Goal: Task Accomplishment & Management: Manage account settings

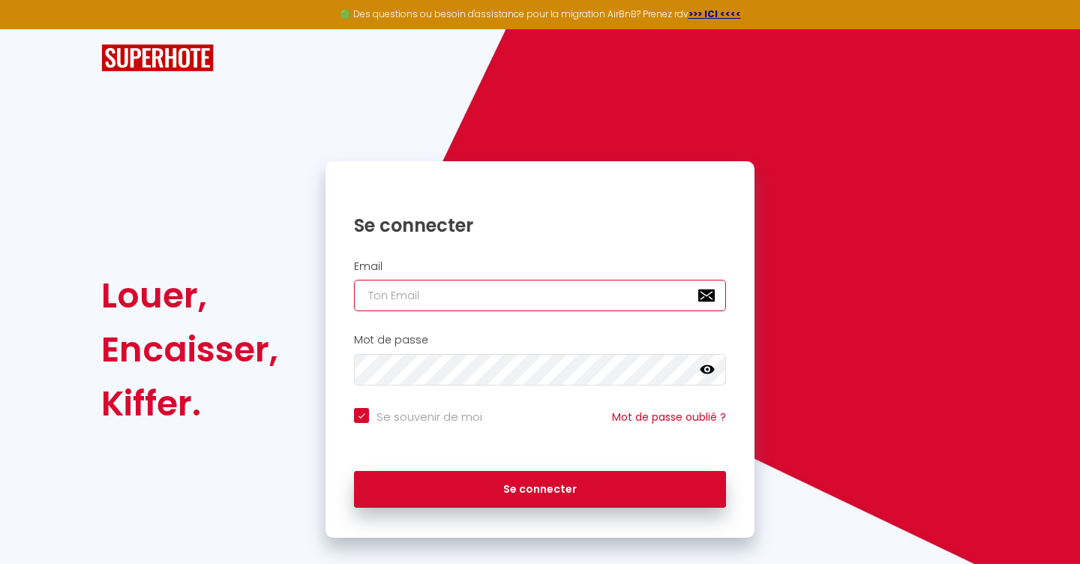
type input "[EMAIL_ADDRESS][DOMAIN_NAME]"
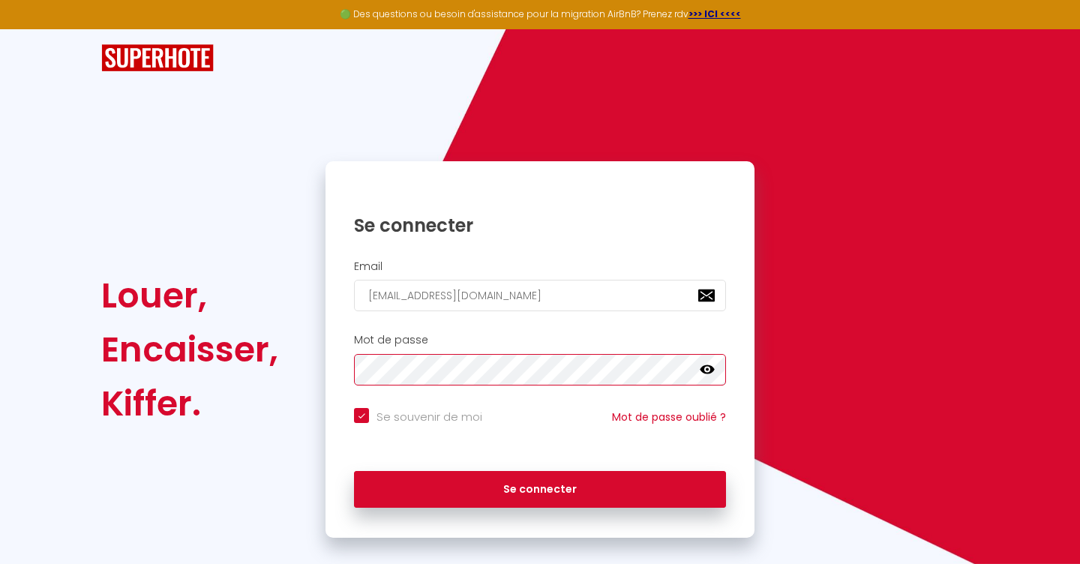
click at [540, 487] on button "Se connecter" at bounding box center [540, 490] width 372 height 38
checkbox input "true"
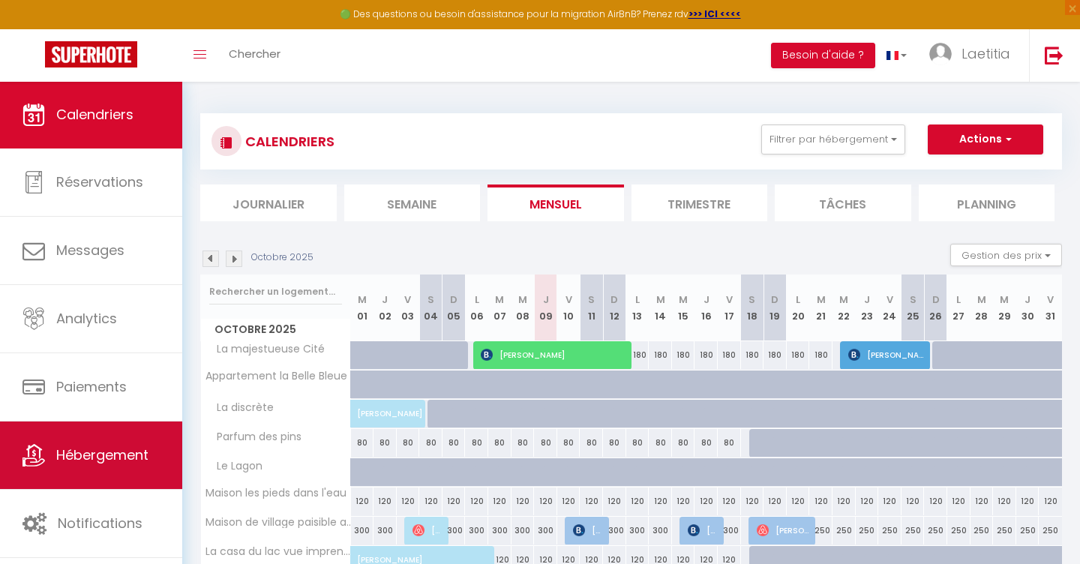
click at [97, 452] on span "Hébergement" at bounding box center [102, 455] width 92 height 19
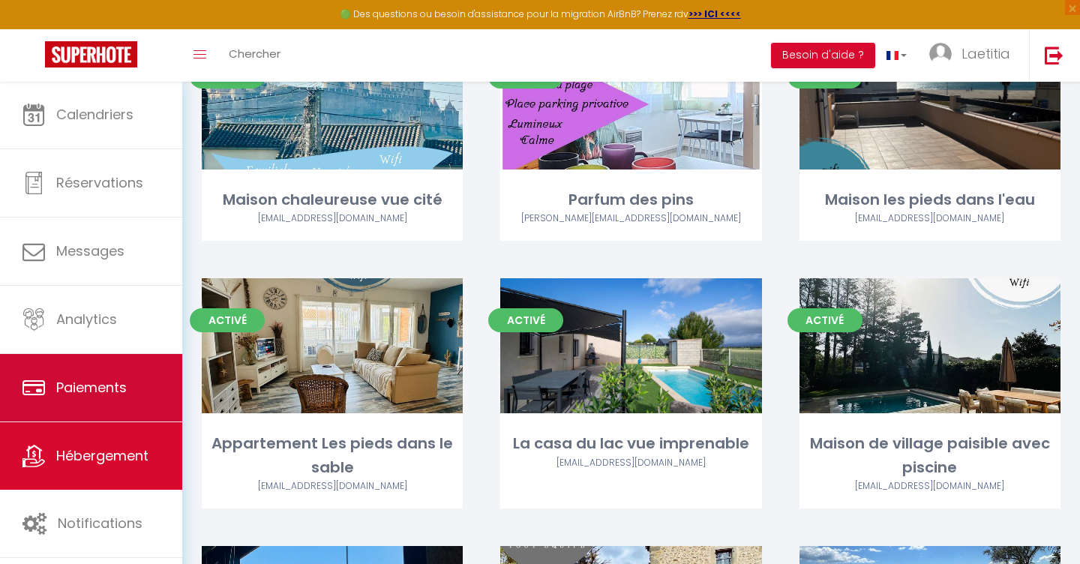
scroll to position [164, 0]
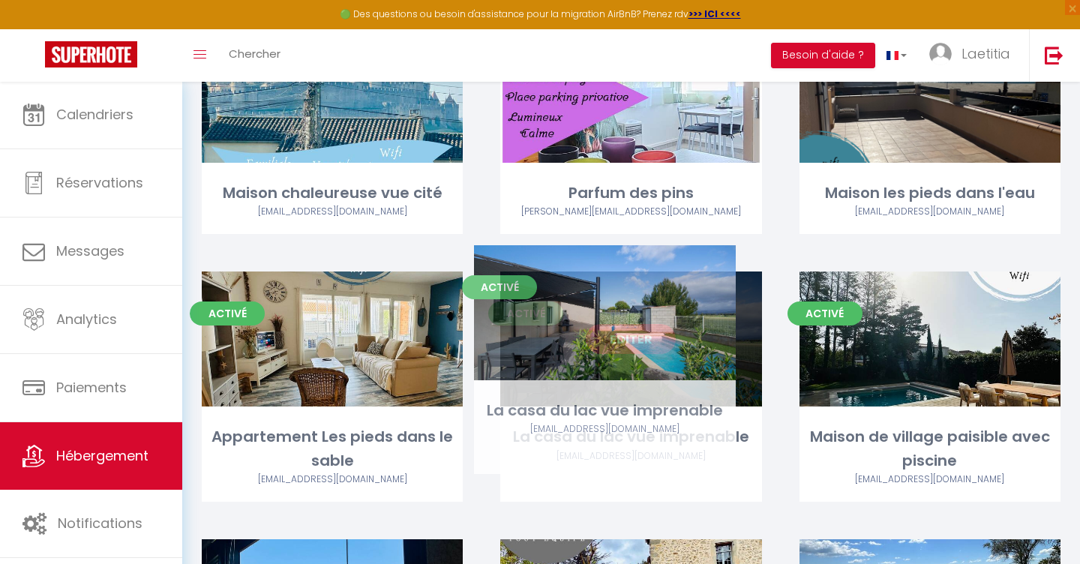
drag, startPoint x: 161, startPoint y: 407, endPoint x: 539, endPoint y: 274, distance: 400.0
click at [539, 274] on div "Editer" at bounding box center [630, 339] width 261 height 135
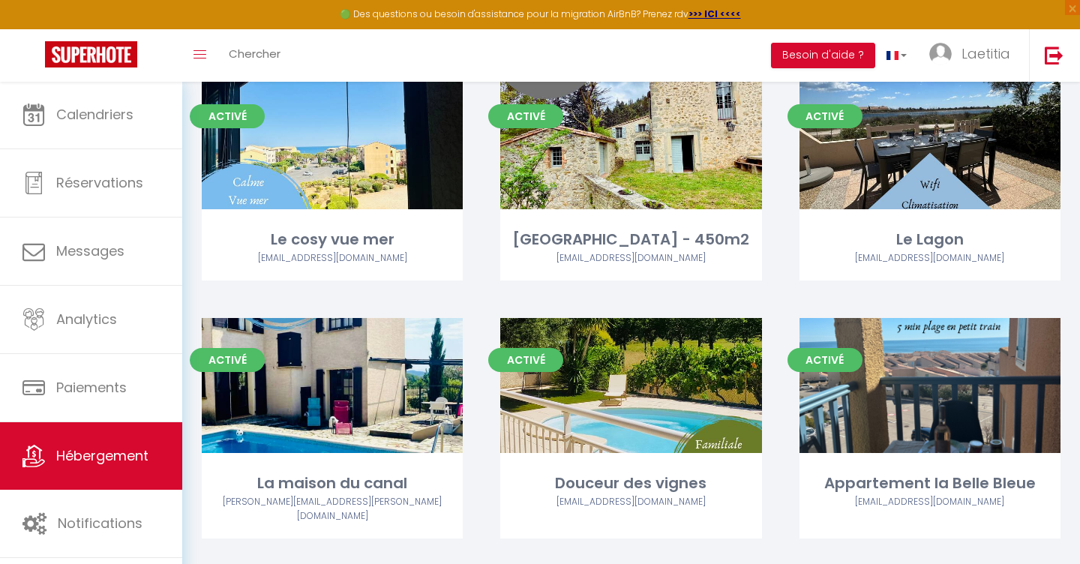
scroll to position [699, 0]
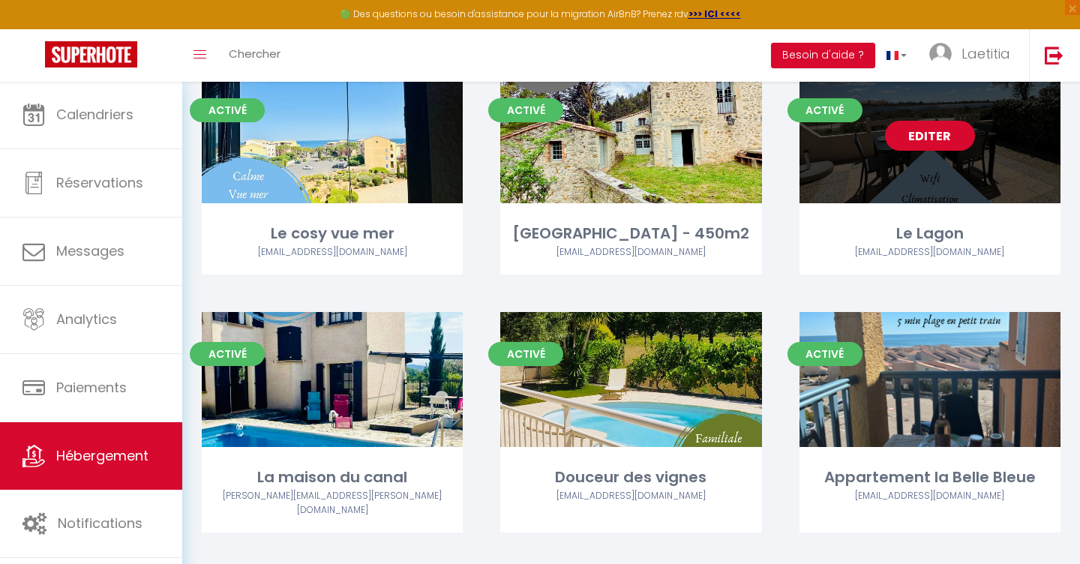
click at [946, 134] on link "Editer" at bounding box center [930, 136] width 90 height 30
click at [946, 133] on link "Editer" at bounding box center [930, 136] width 90 height 30
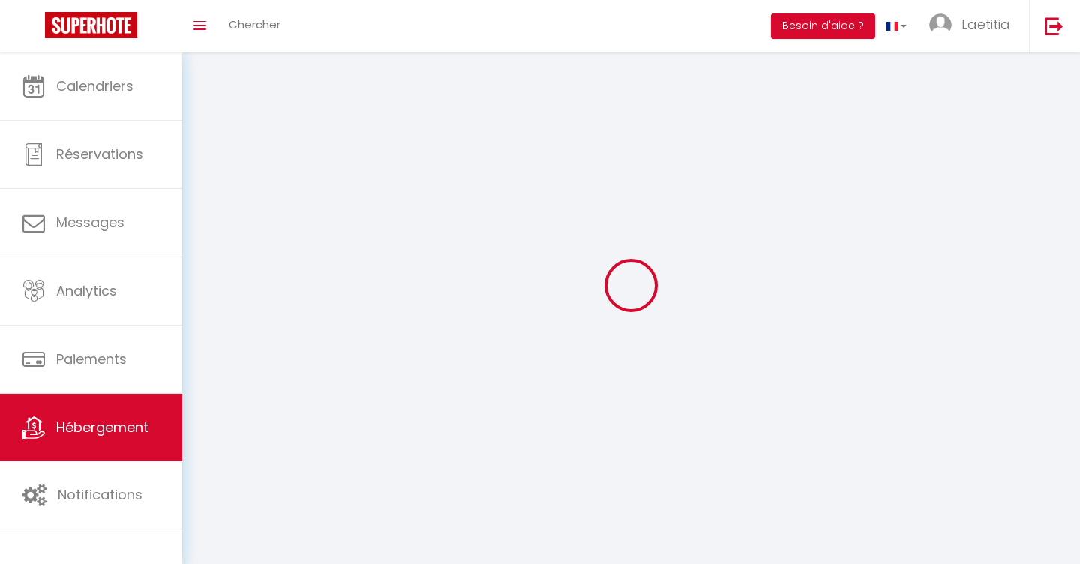
select select "1"
select select
select select "28"
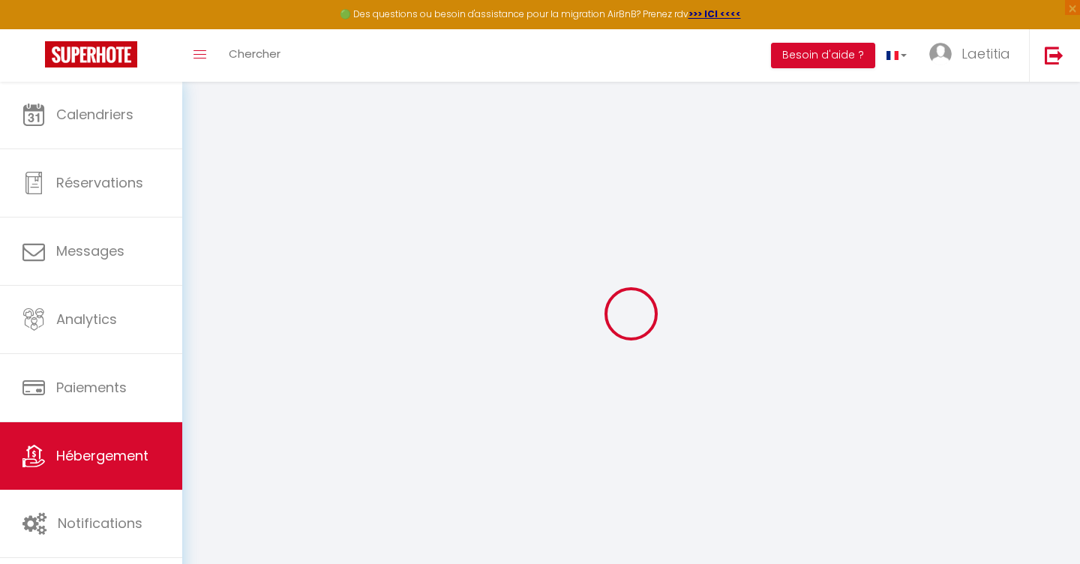
select select
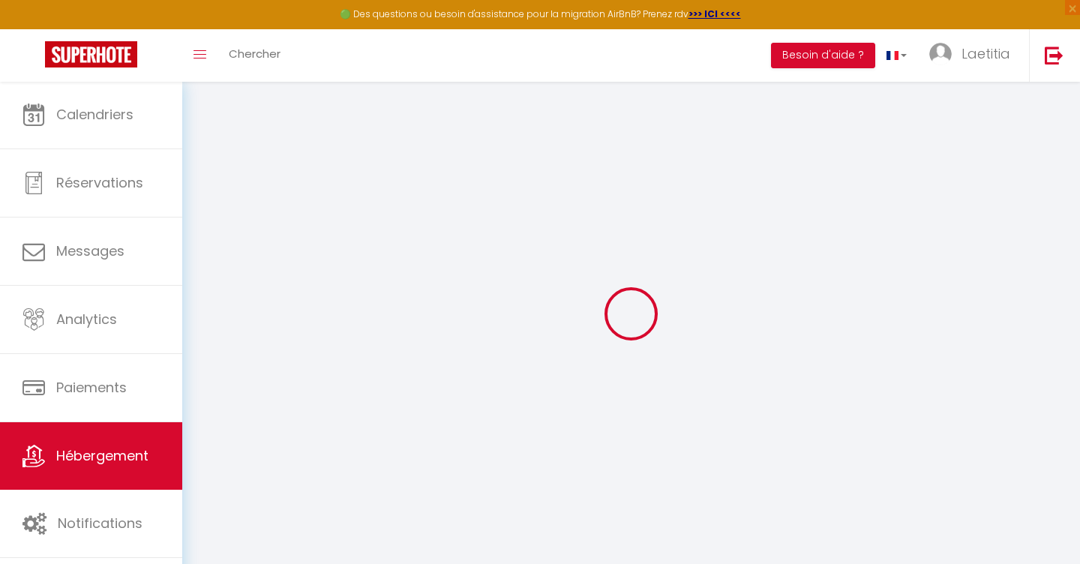
select select
checkbox input "false"
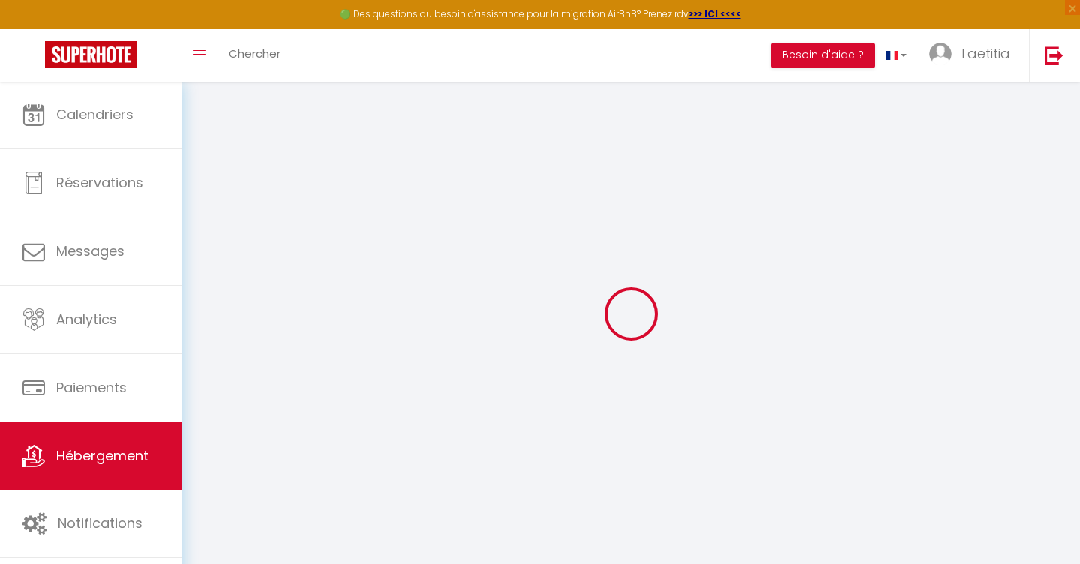
select select
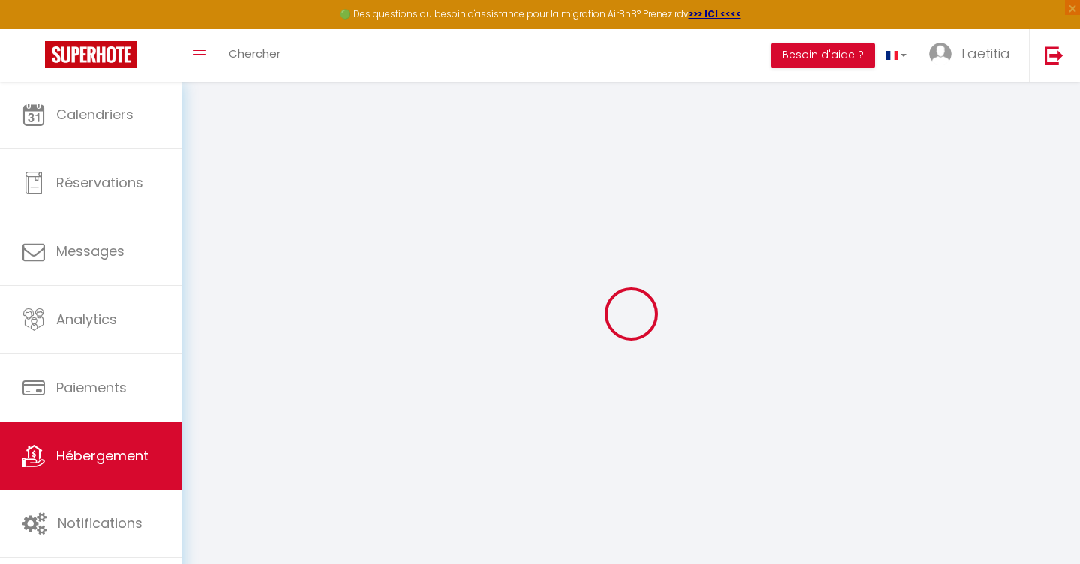
select select
checkbox input "false"
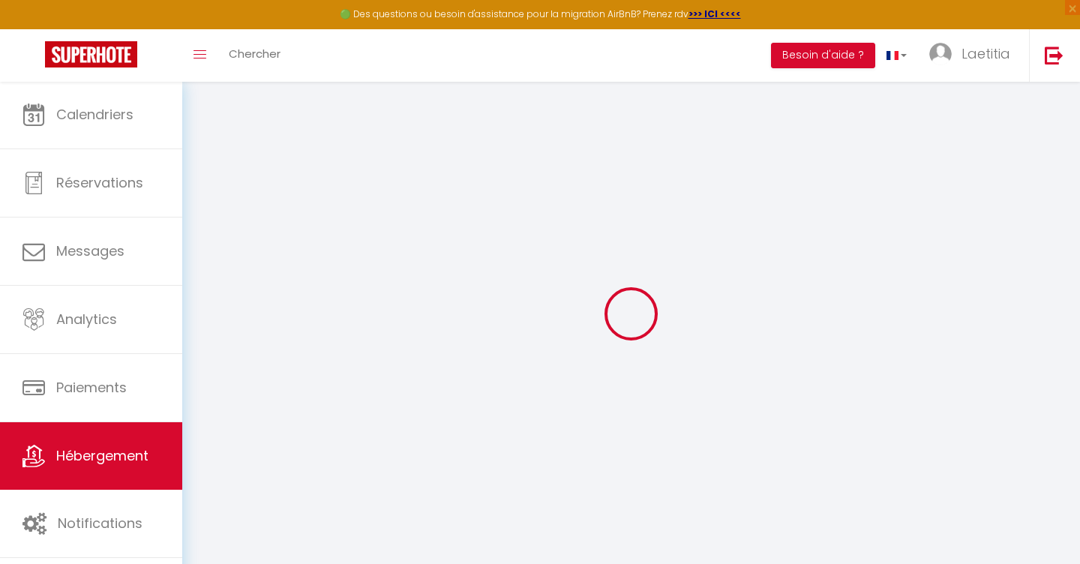
checkbox input "false"
select select
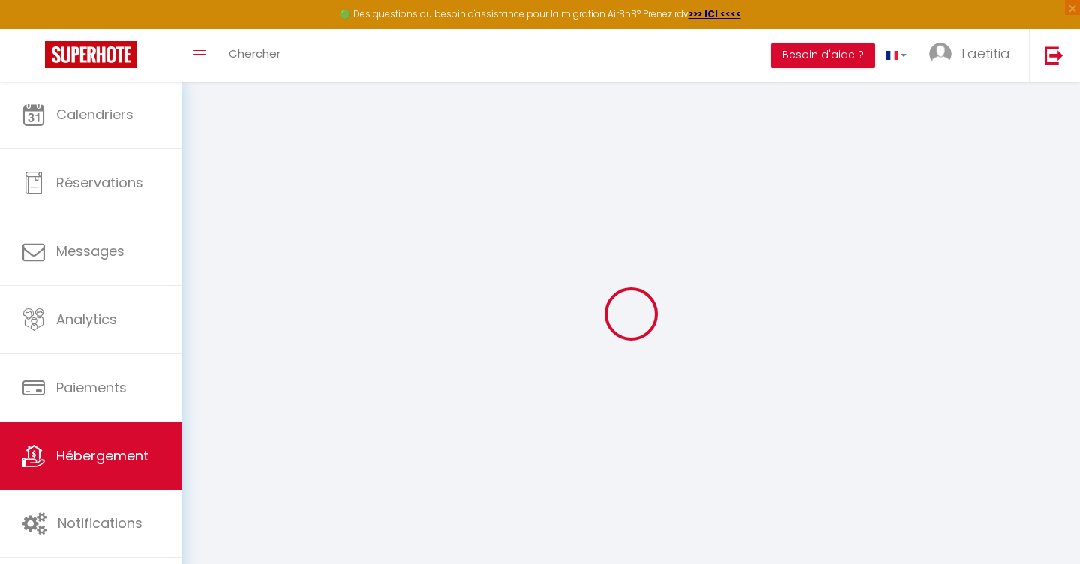
select select
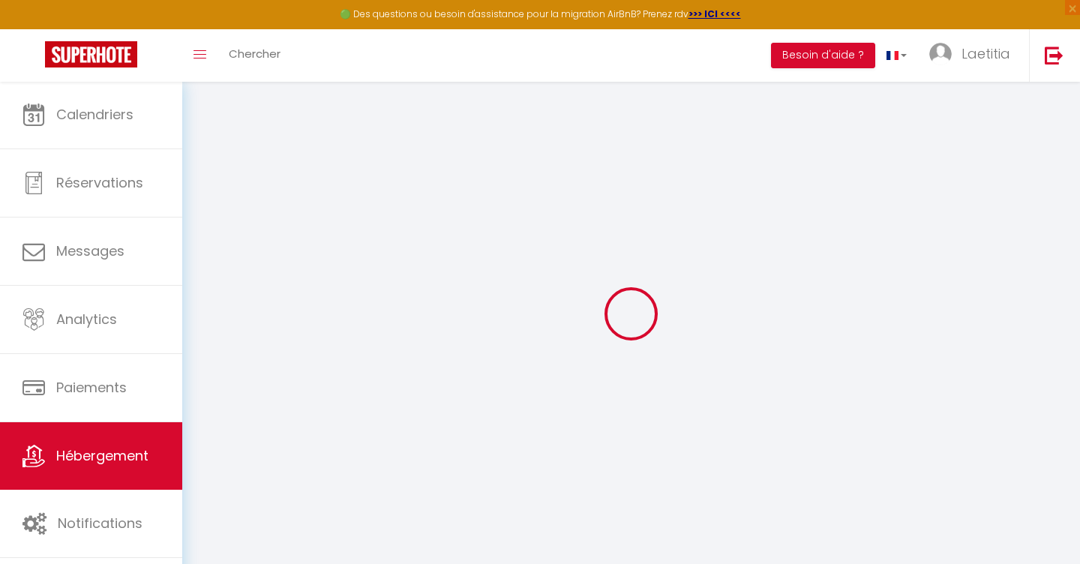
checkbox input "false"
select select
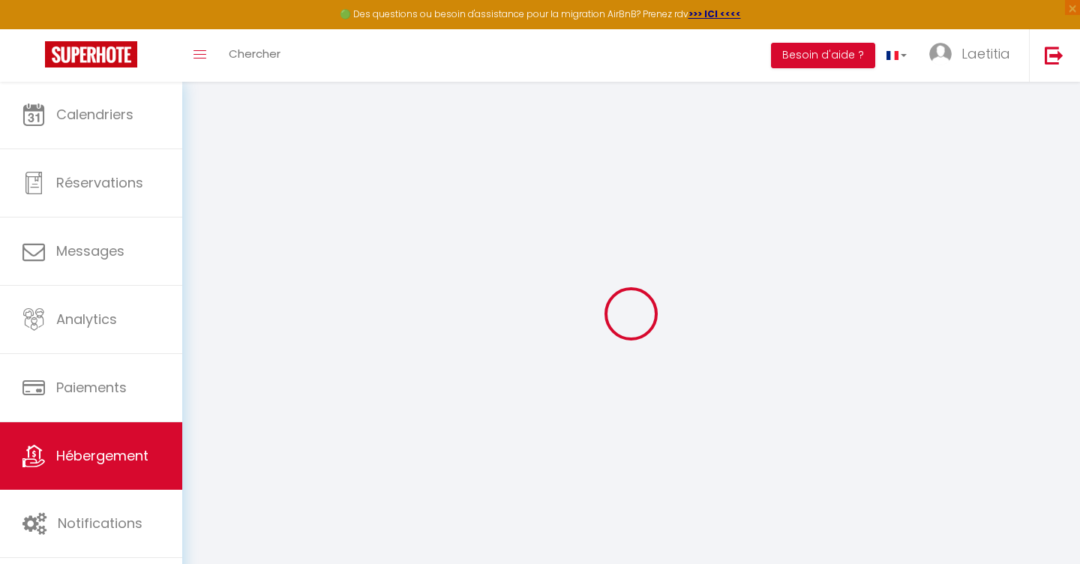
select select
type input "Le Lagon"
type input "[PERSON_NAME]"
select select "houses"
select select "8"
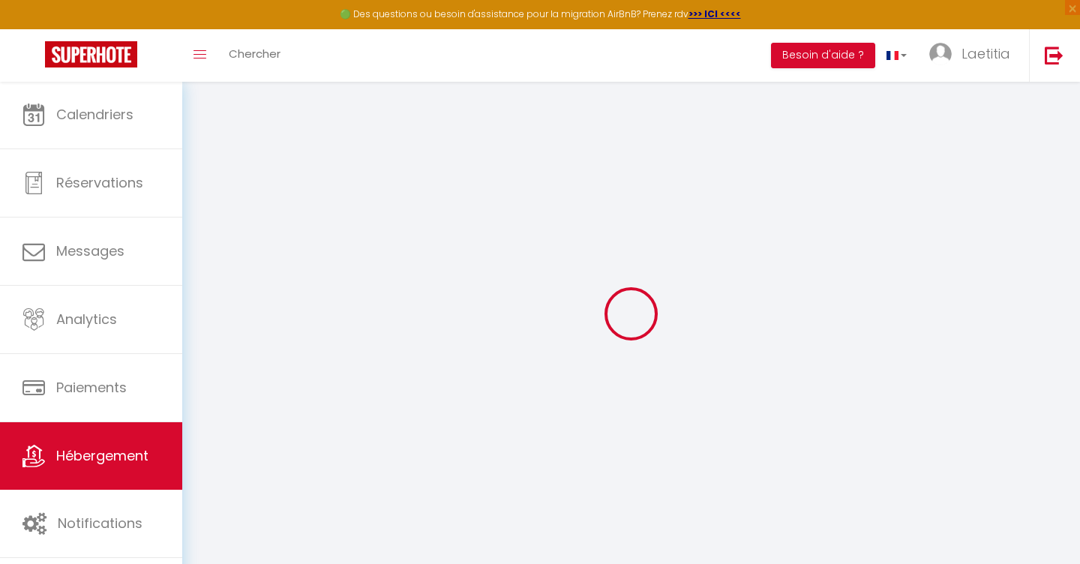
select select "3"
select select
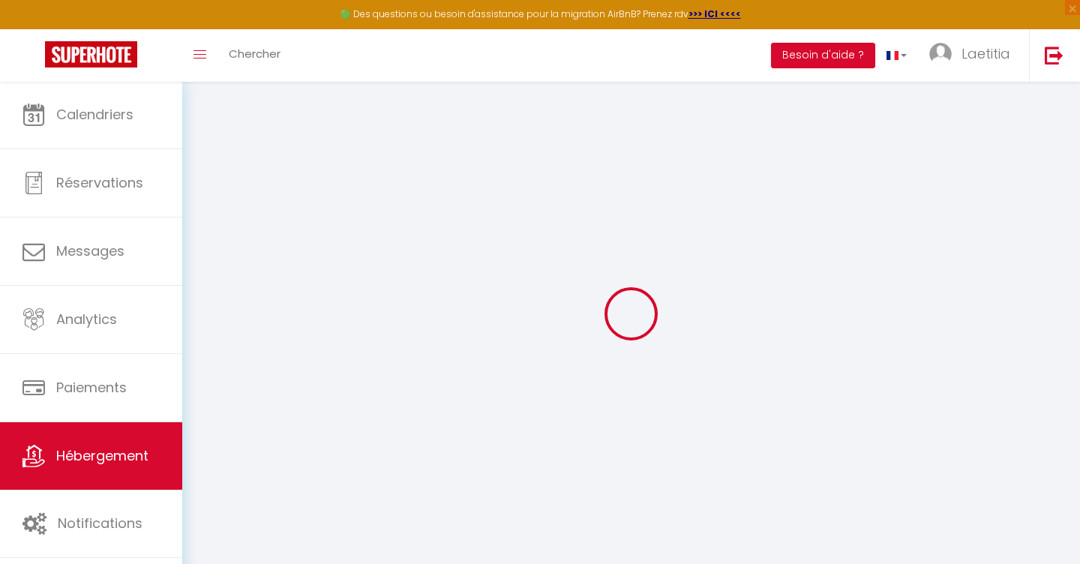
select select
type input "placette du prao 11430 gruissan"
type input "11430"
type input "Gruissan"
type input "[EMAIL_ADDRESS][DOMAIN_NAME]"
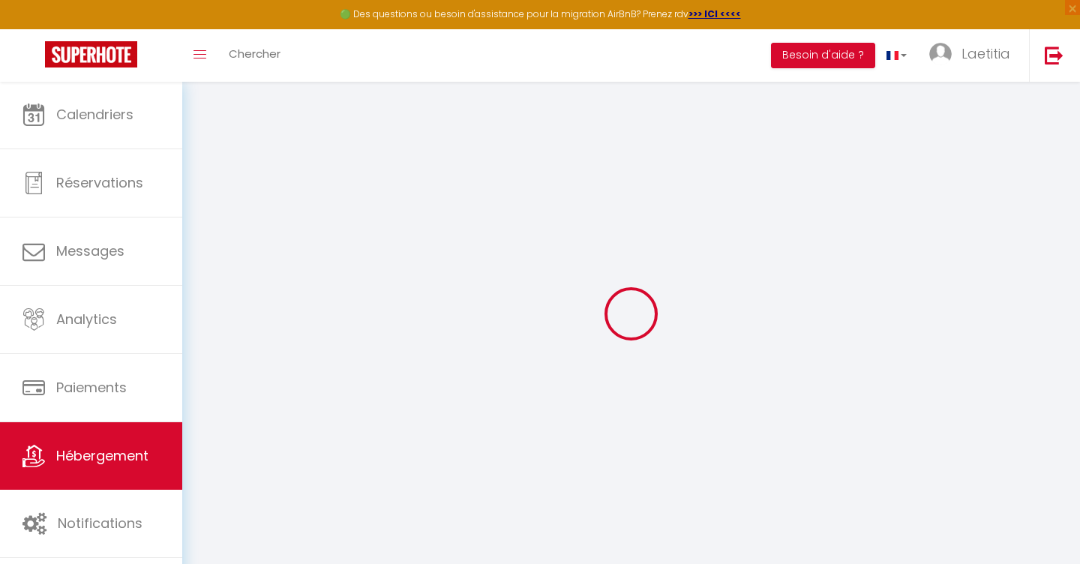
select select
checkbox input "false"
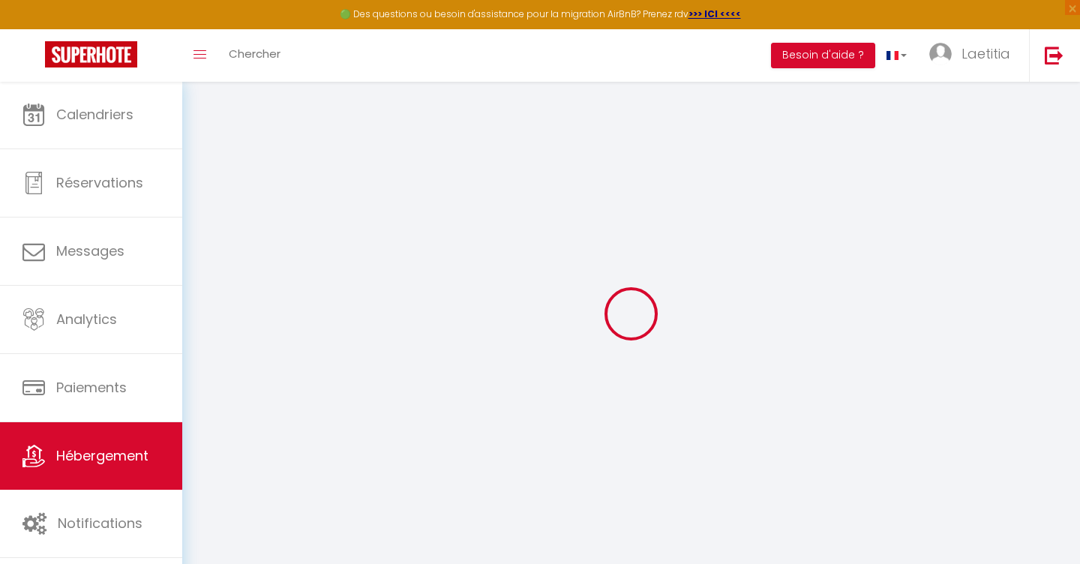
type input "30"
type input "0"
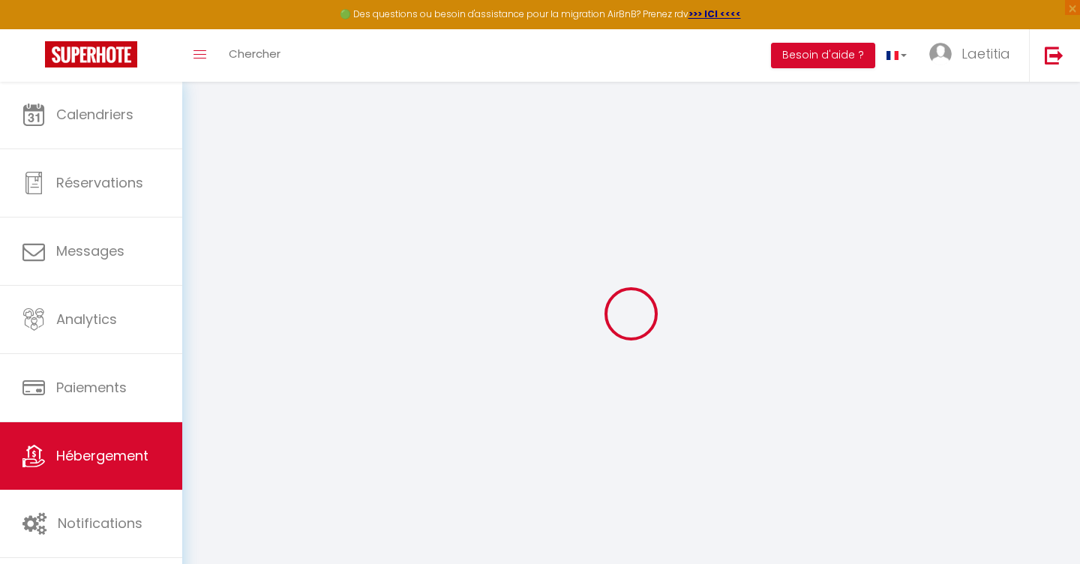
select select
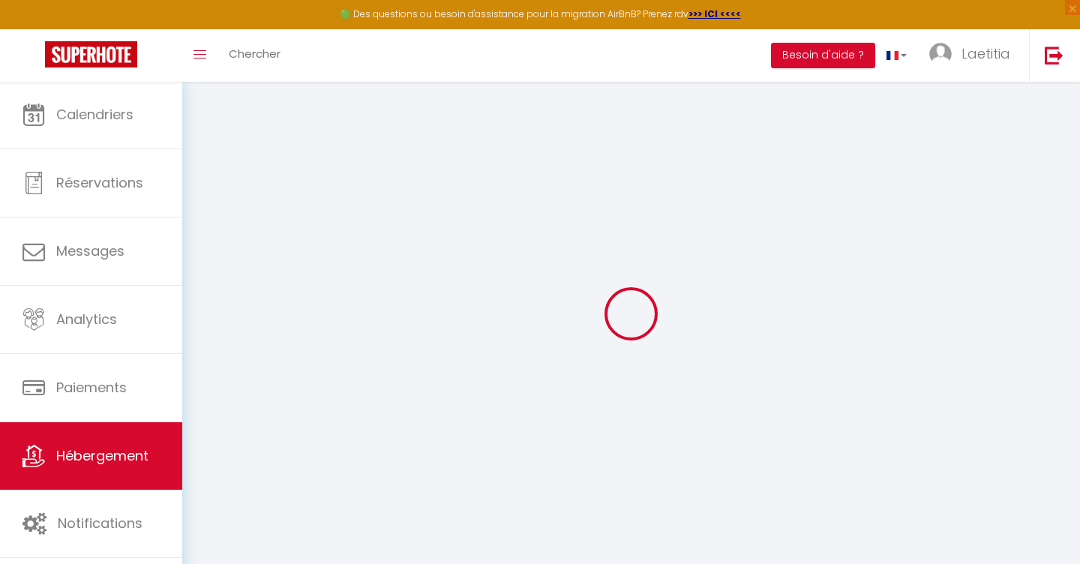
select select
checkbox input "false"
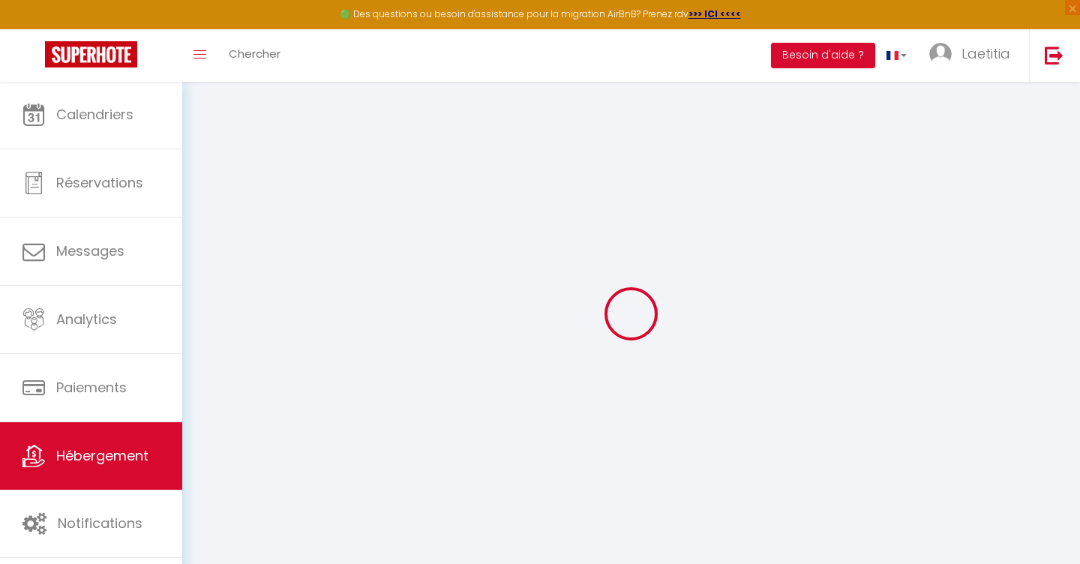
select select
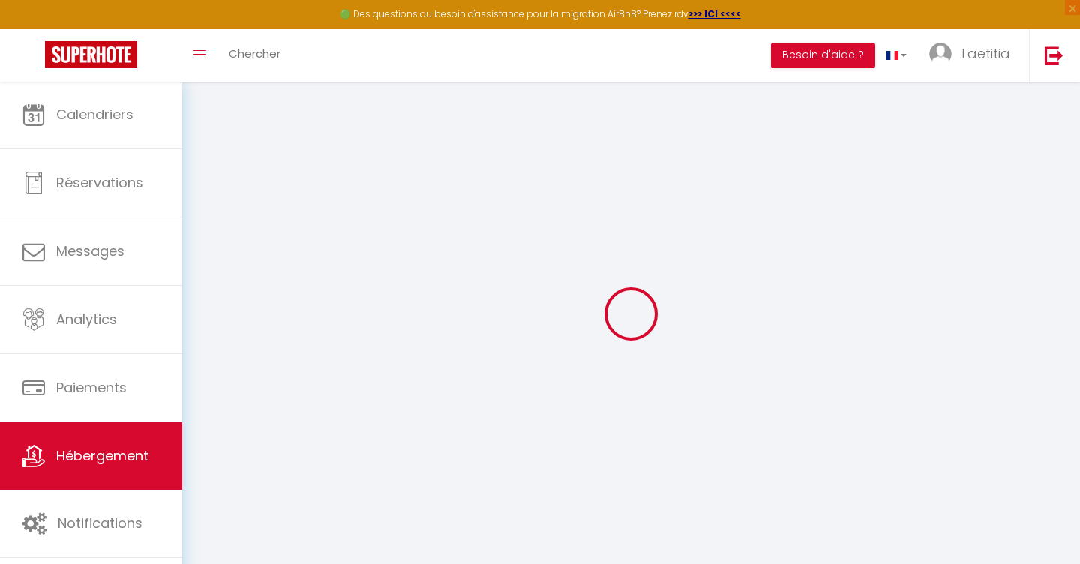
select select
checkbox input "false"
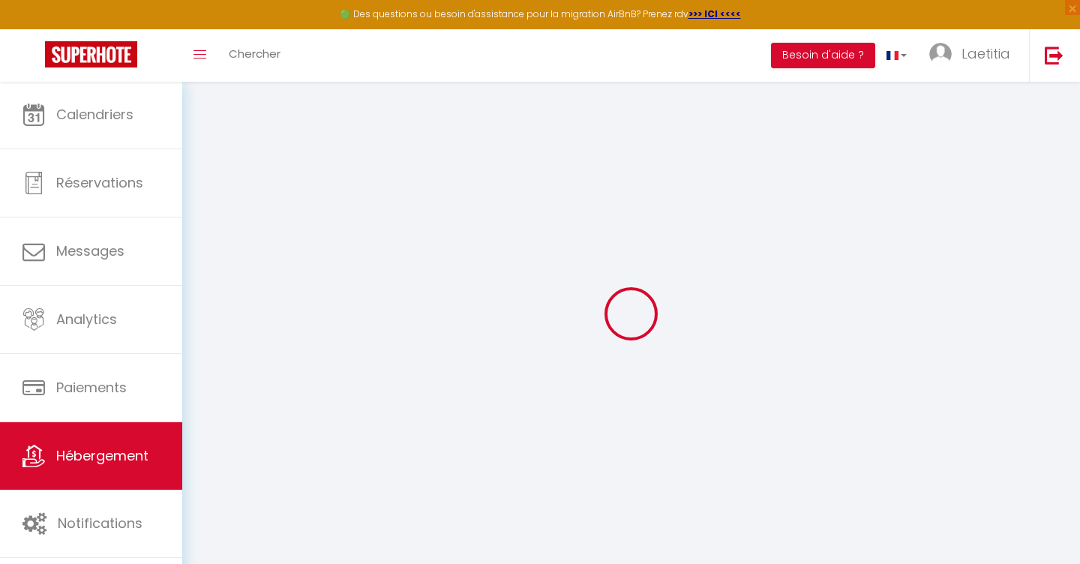
select select
checkbox input "false"
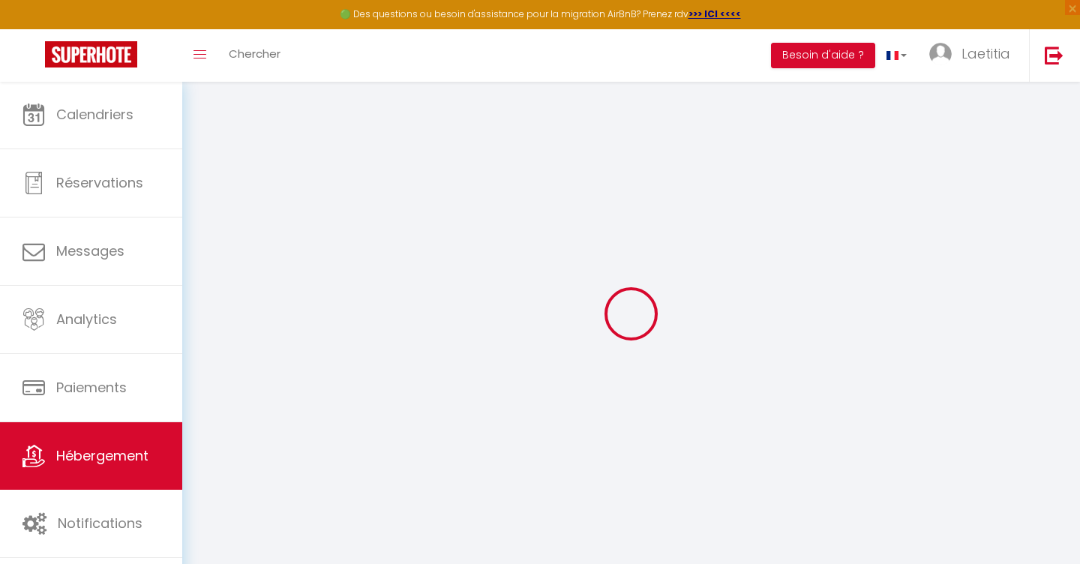
select select
checkbox input "false"
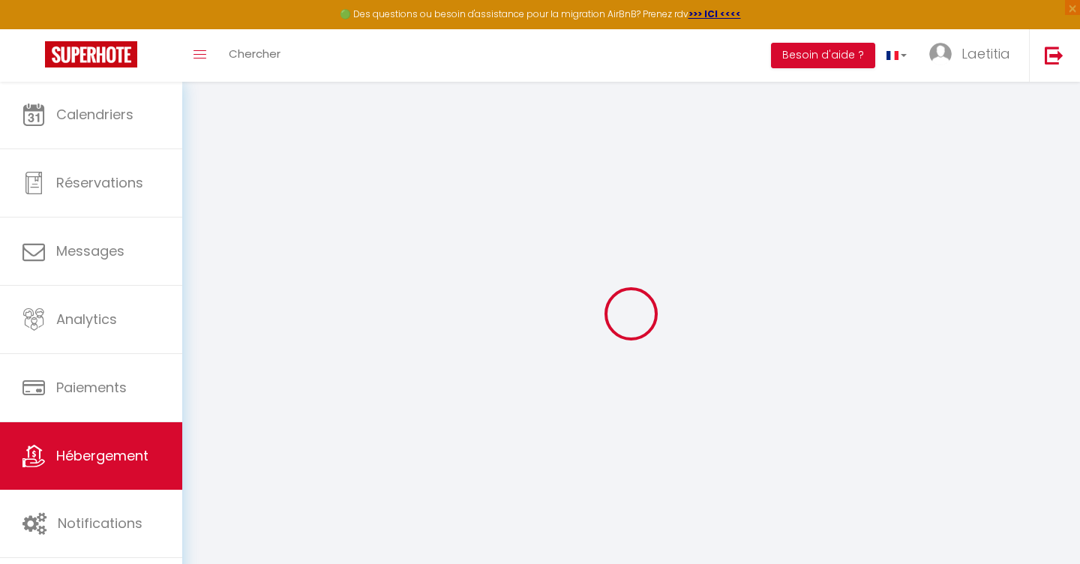
select select "16:00"
select select
select select "10:00"
select select "30"
select select "120"
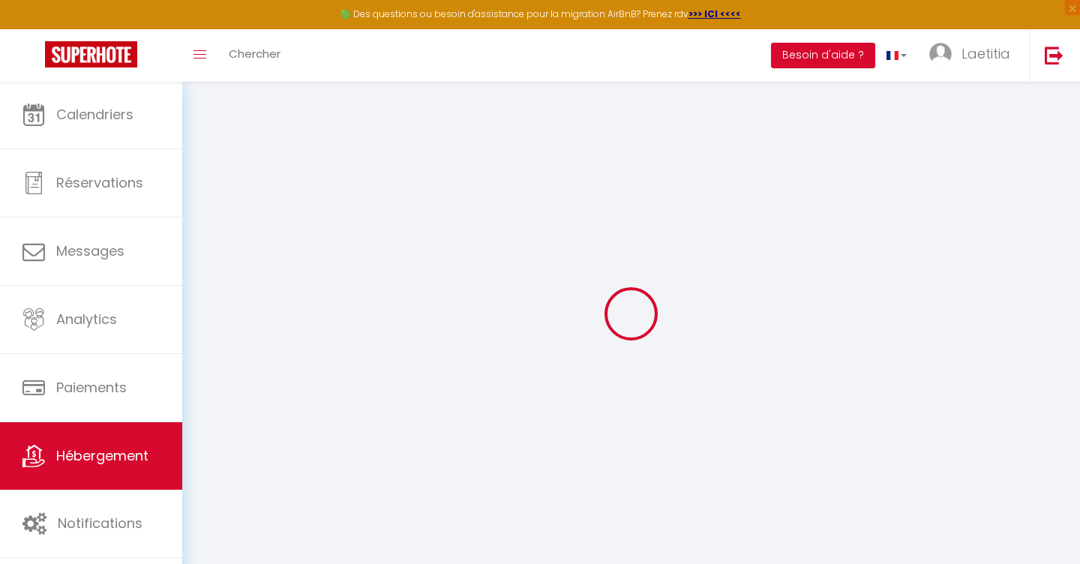
select select
checkbox input "false"
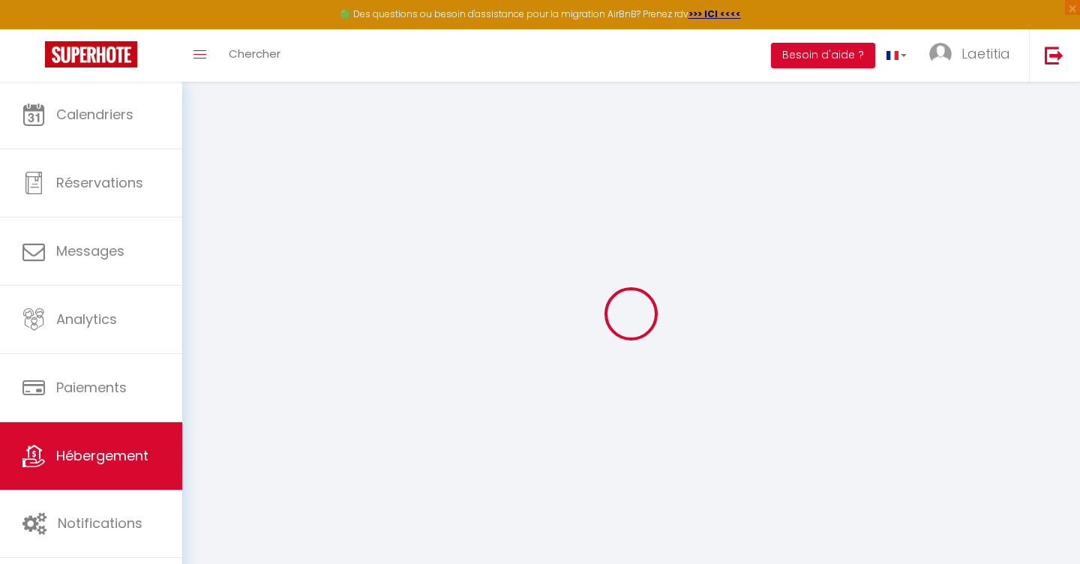
checkbox input "false"
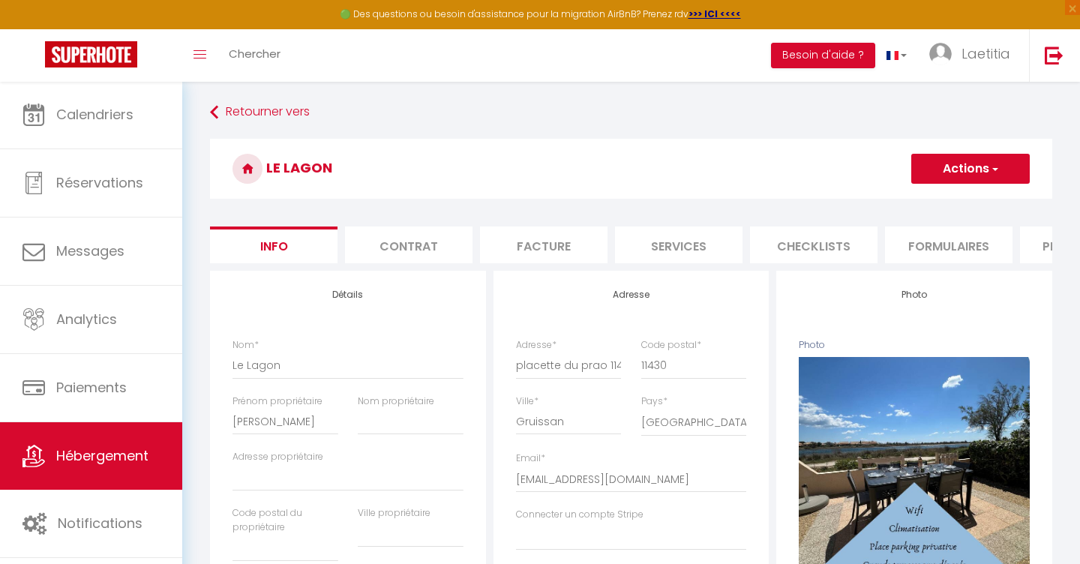
select select
checkbox input "false"
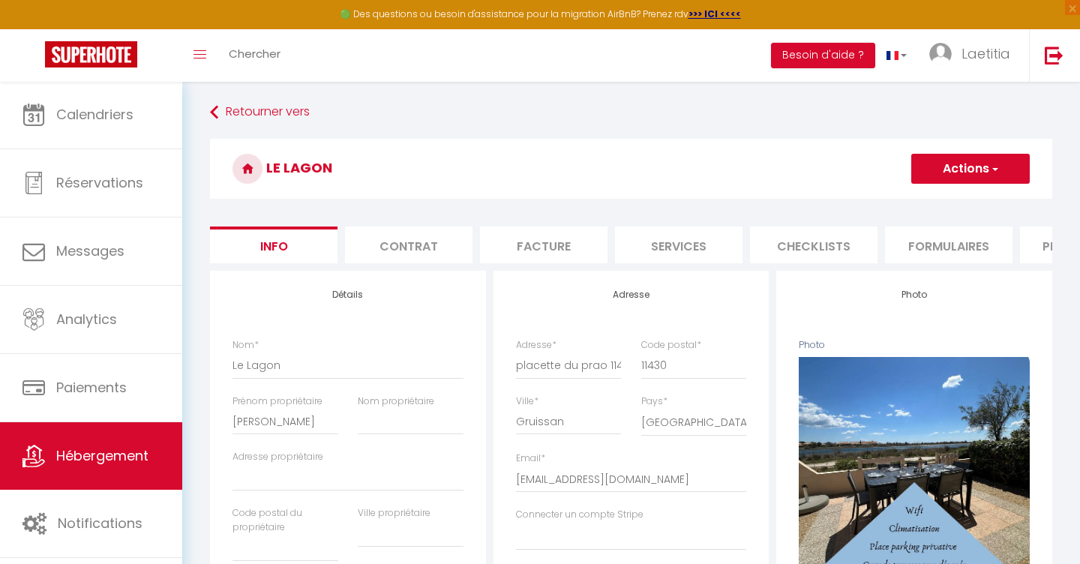
checkbox input "false"
click at [962, 165] on button "Actions" at bounding box center [970, 169] width 119 height 30
click at [919, 243] on link "Supprimer" at bounding box center [949, 241] width 161 height 20
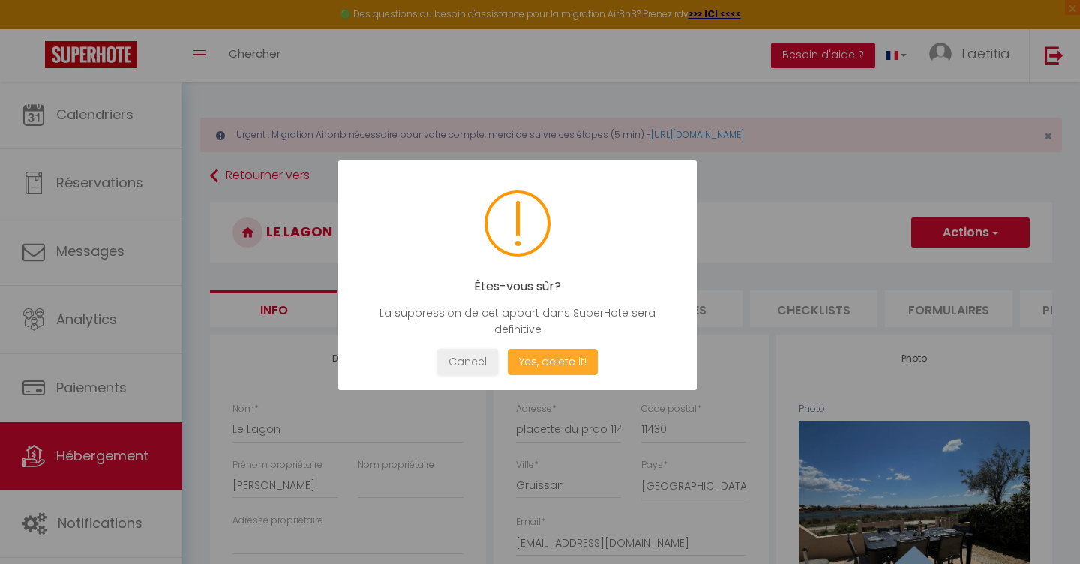
click at [569, 355] on button "Yes, delete it!" at bounding box center [553, 362] width 90 height 26
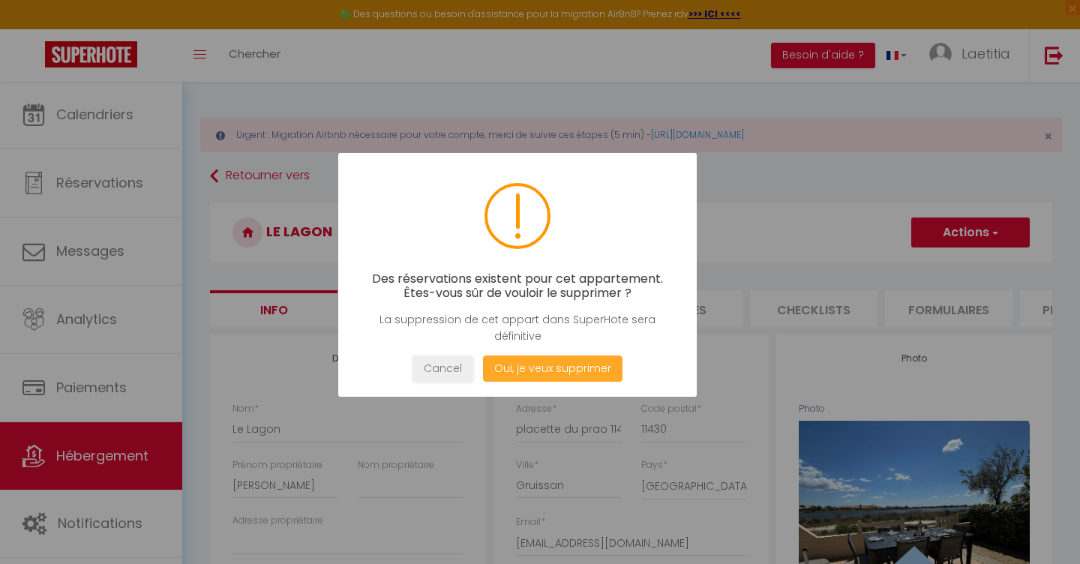
click at [569, 364] on button "Oui, je veux supprimer" at bounding box center [553, 369] width 140 height 26
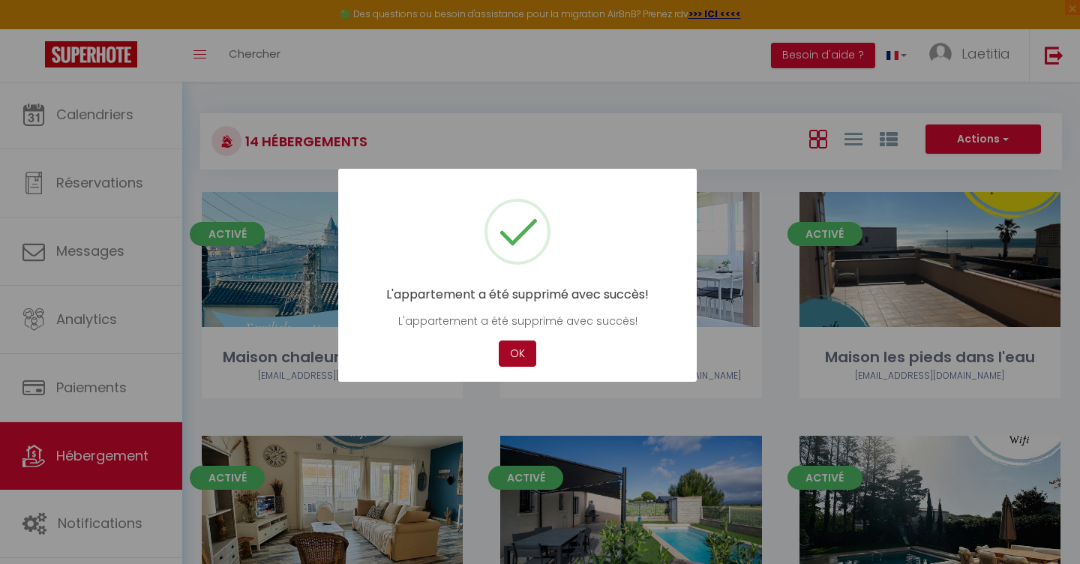
click at [528, 352] on button "OK" at bounding box center [518, 354] width 38 height 26
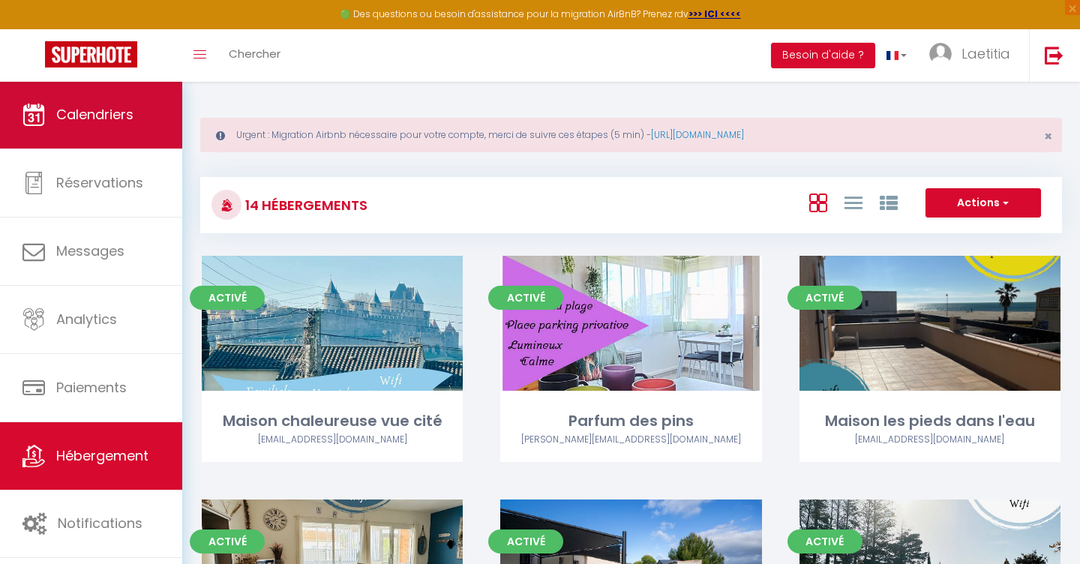
click at [109, 122] on span "Calendriers" at bounding box center [94, 114] width 77 height 19
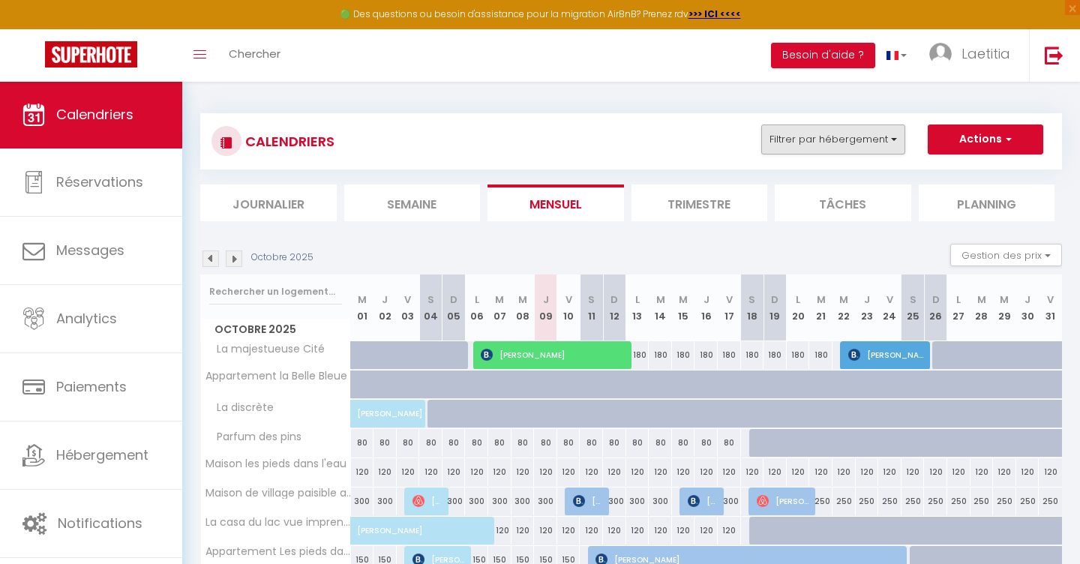
click at [816, 130] on button "Filtrer par hébergement" at bounding box center [833, 140] width 144 height 30
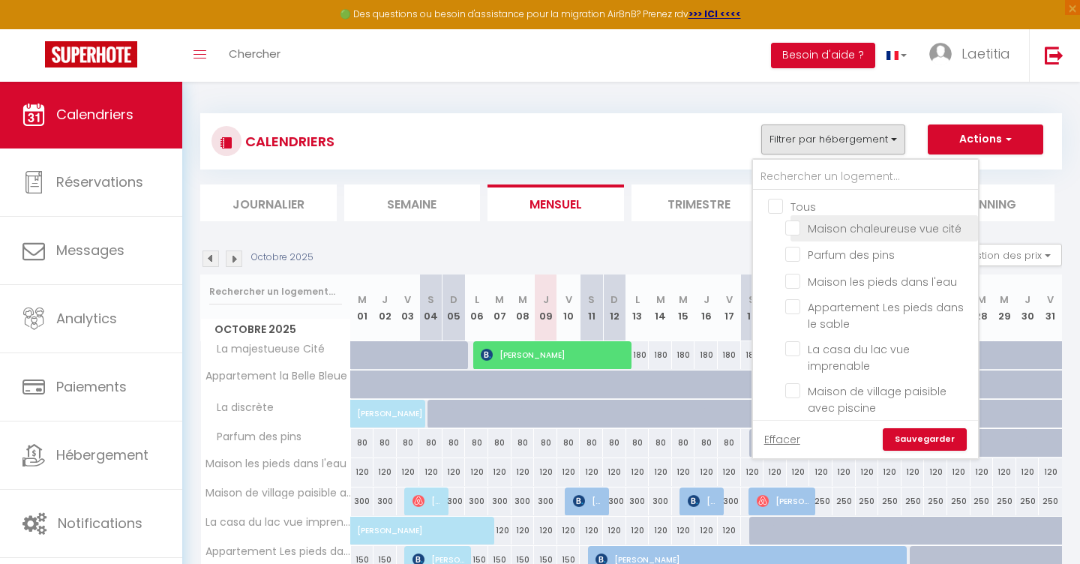
click at [803, 235] on li "Maison chaleureuse vue cité" at bounding box center [885, 228] width 188 height 26
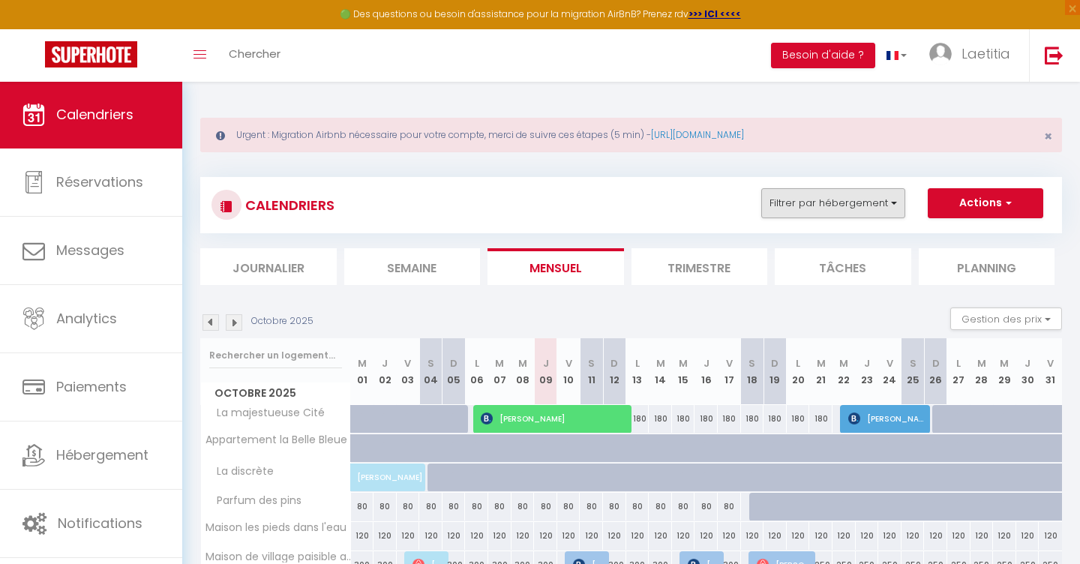
click at [858, 209] on button "Filtrer par hébergement" at bounding box center [833, 203] width 144 height 30
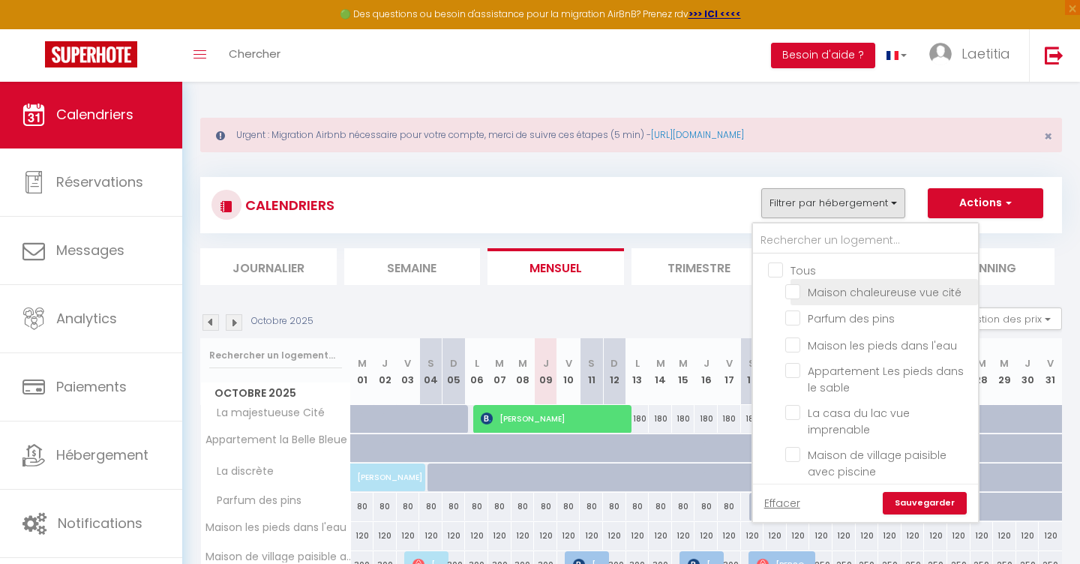
click at [798, 290] on input "Maison chaleureuse vue cité" at bounding box center [879, 291] width 188 height 15
checkbox input "true"
checkbox input "false"
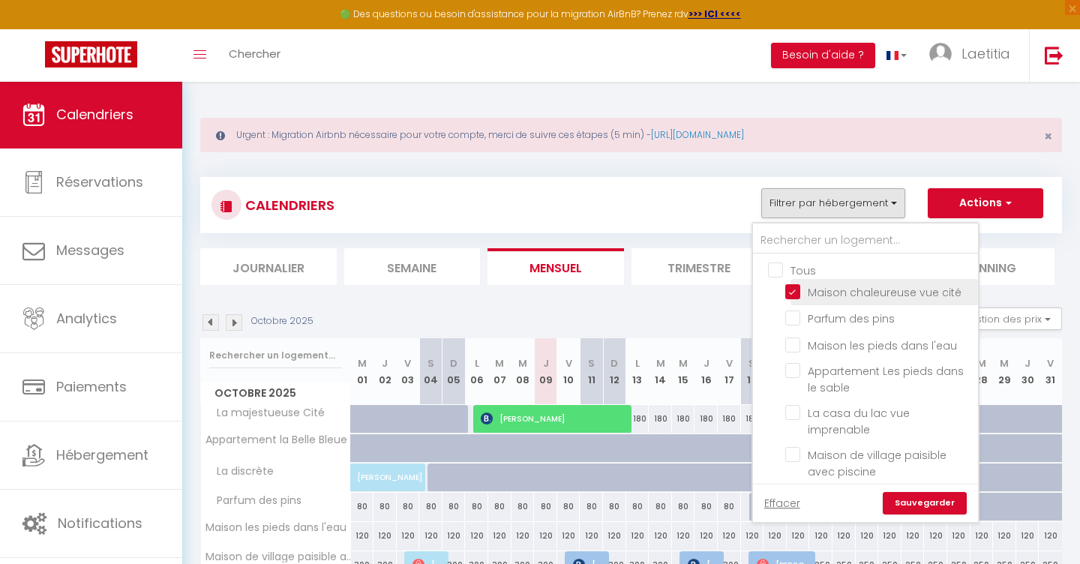
checkbox input "false"
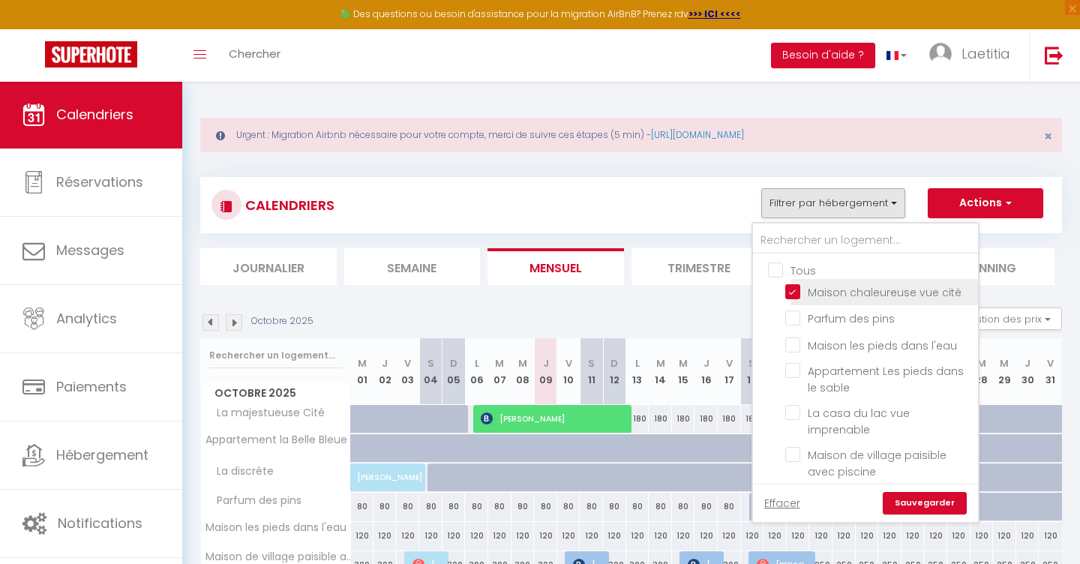
checkbox input "false"
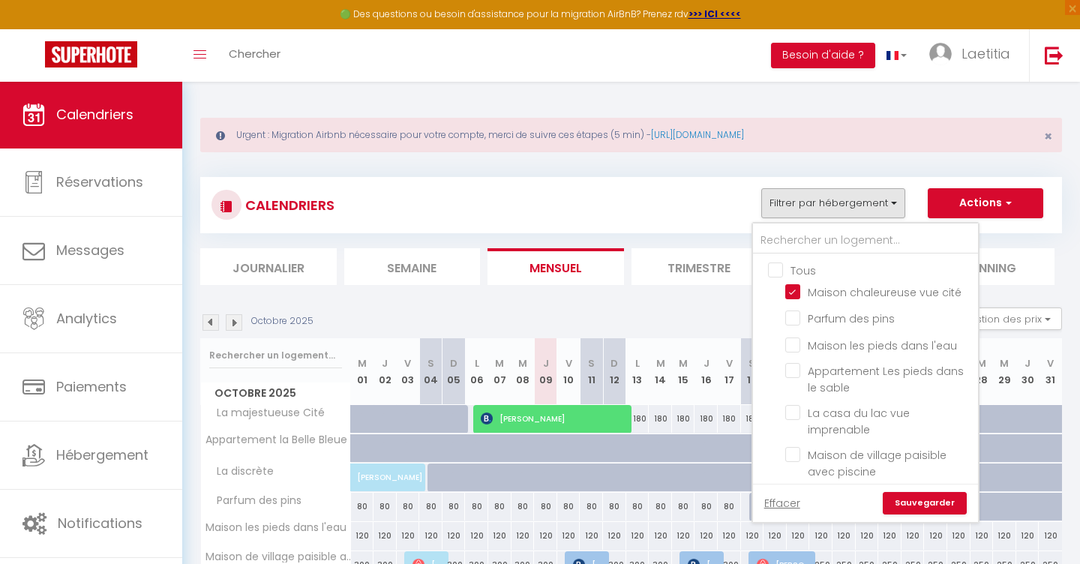
click at [905, 506] on link "Sauvegarder" at bounding box center [925, 503] width 84 height 23
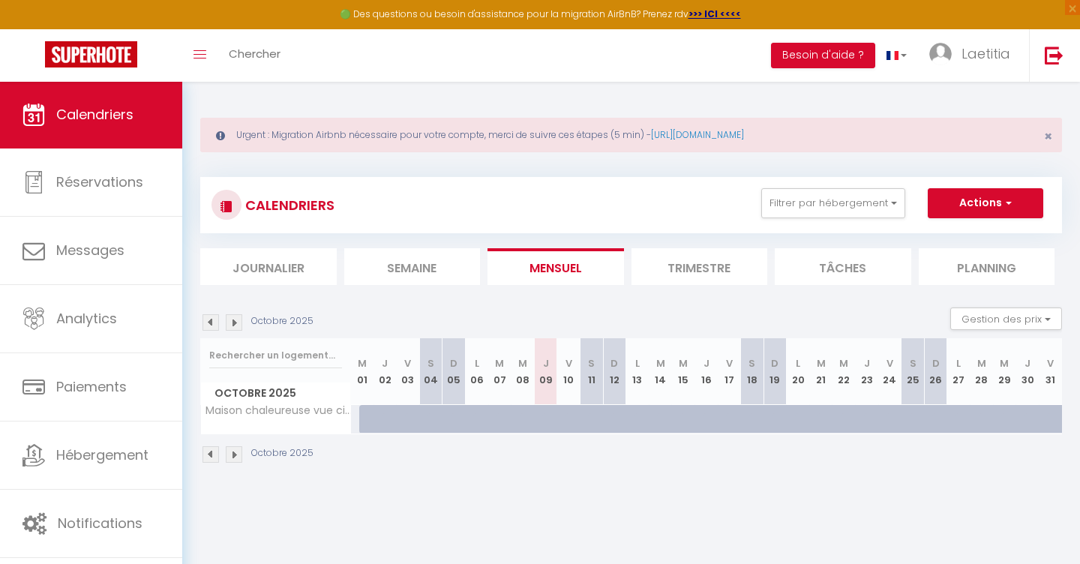
click at [234, 324] on img at bounding box center [234, 322] width 17 height 17
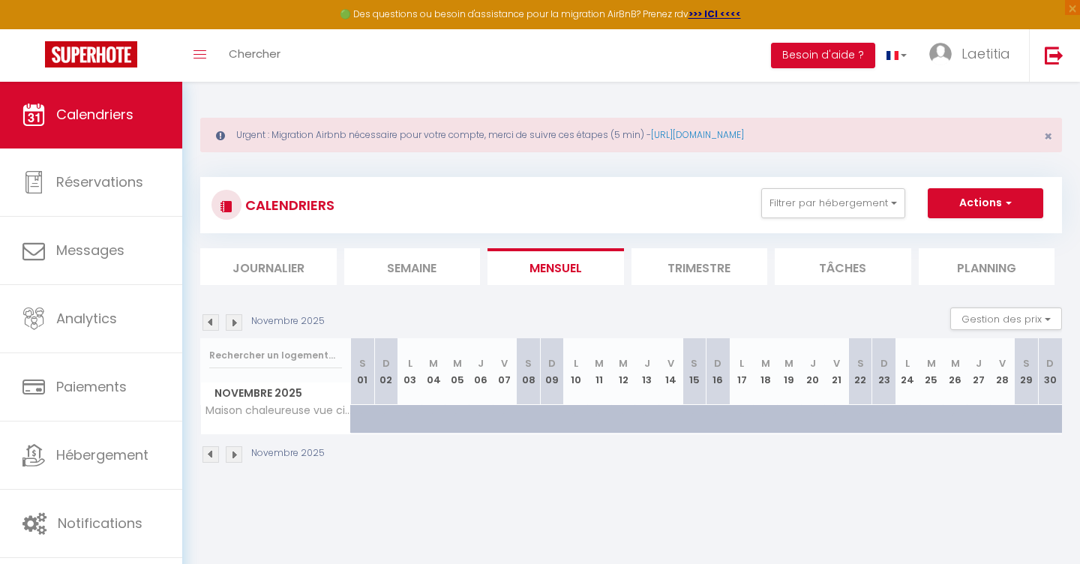
click at [234, 324] on img at bounding box center [234, 322] width 17 height 17
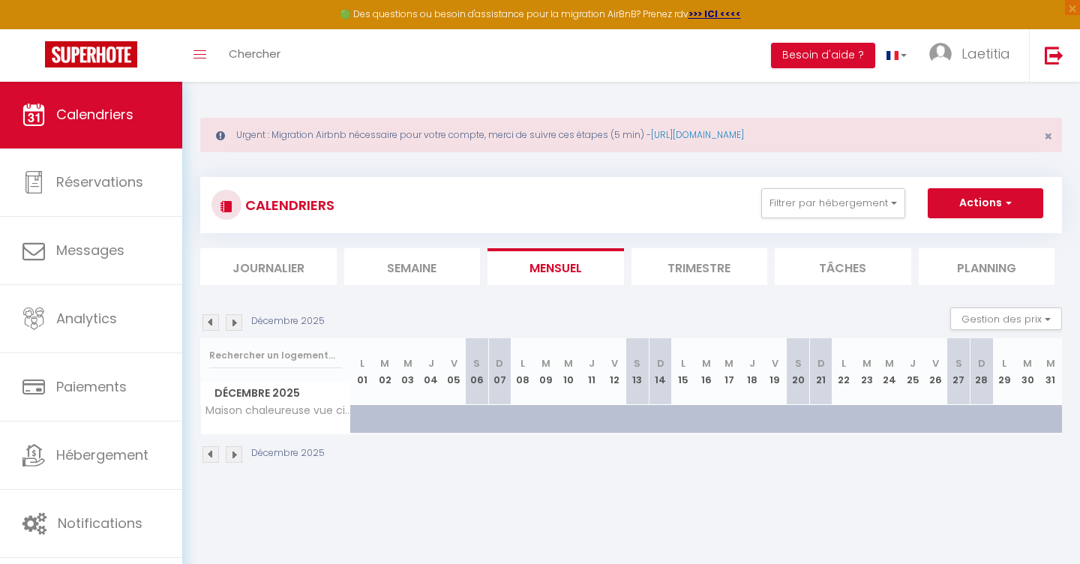
click at [234, 324] on img at bounding box center [234, 322] width 17 height 17
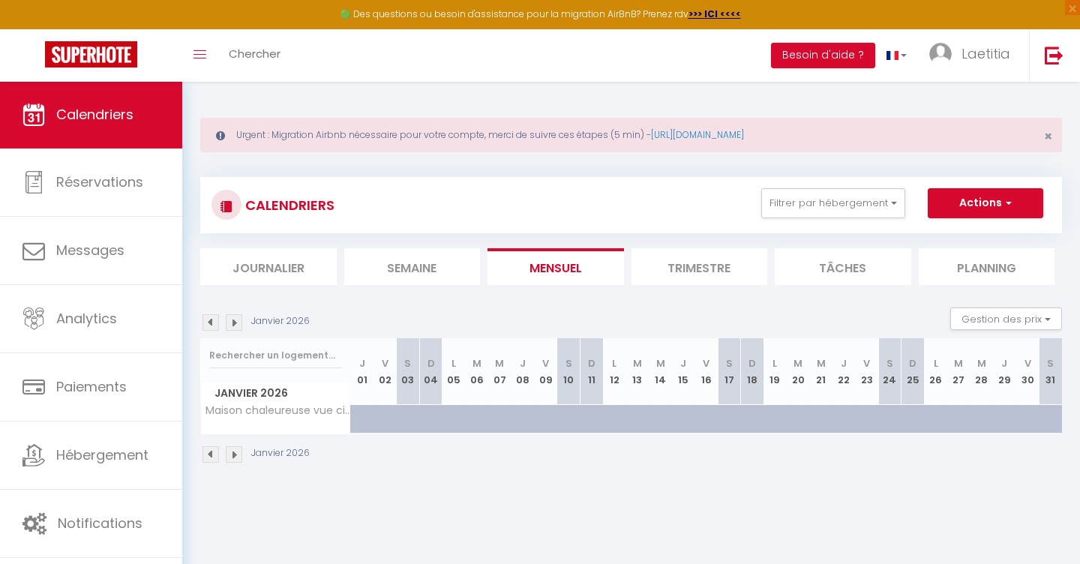
click at [234, 324] on img at bounding box center [234, 322] width 17 height 17
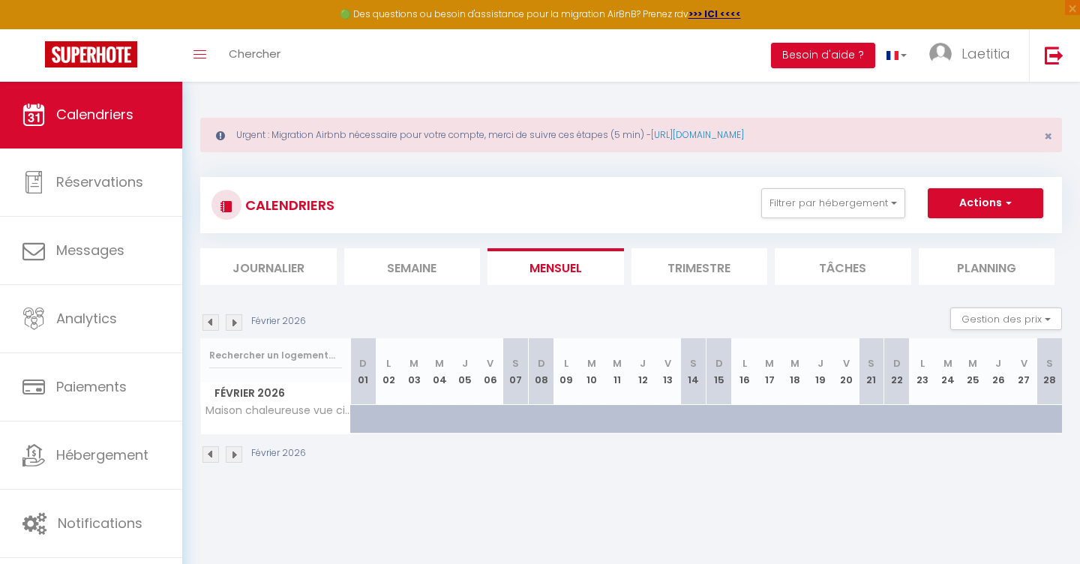
click at [234, 324] on img at bounding box center [234, 322] width 17 height 17
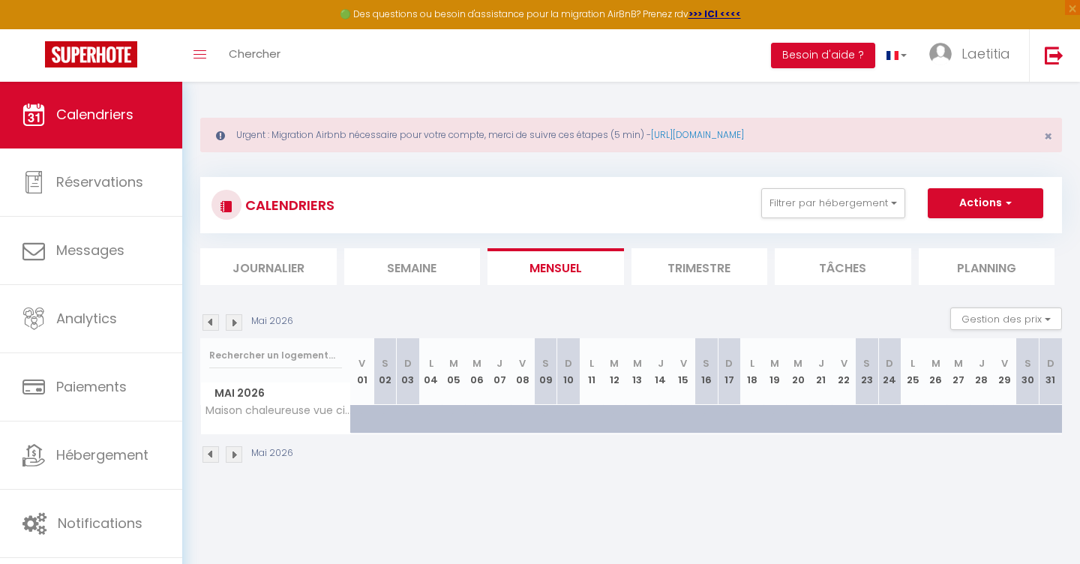
click at [234, 324] on img at bounding box center [234, 322] width 17 height 17
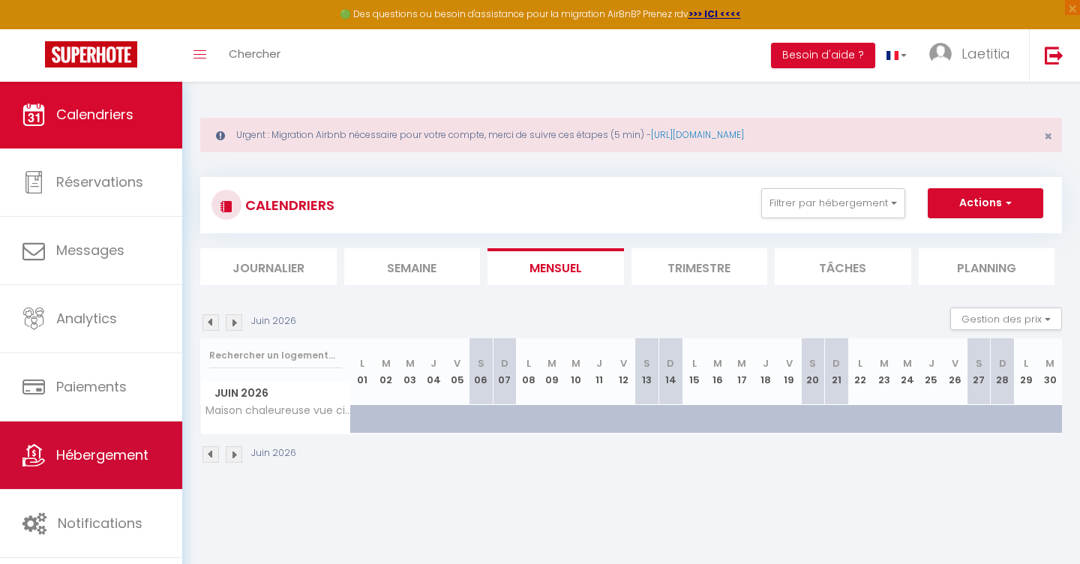
click at [88, 465] on link "Hébergement" at bounding box center [91, 456] width 182 height 68
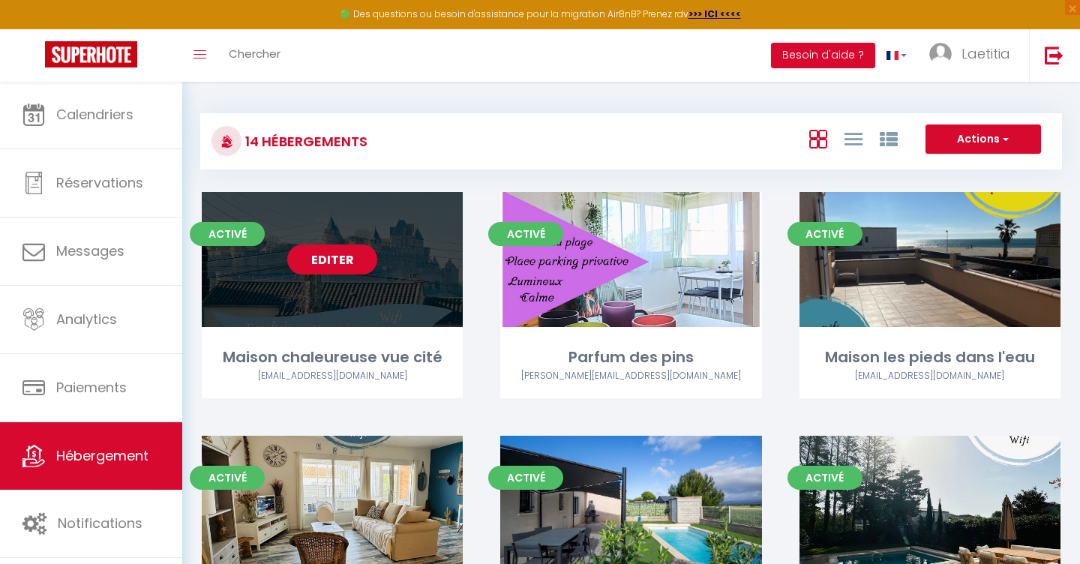
click at [351, 267] on link "Editer" at bounding box center [332, 260] width 90 height 30
select select "3"
select select "2"
select select "1"
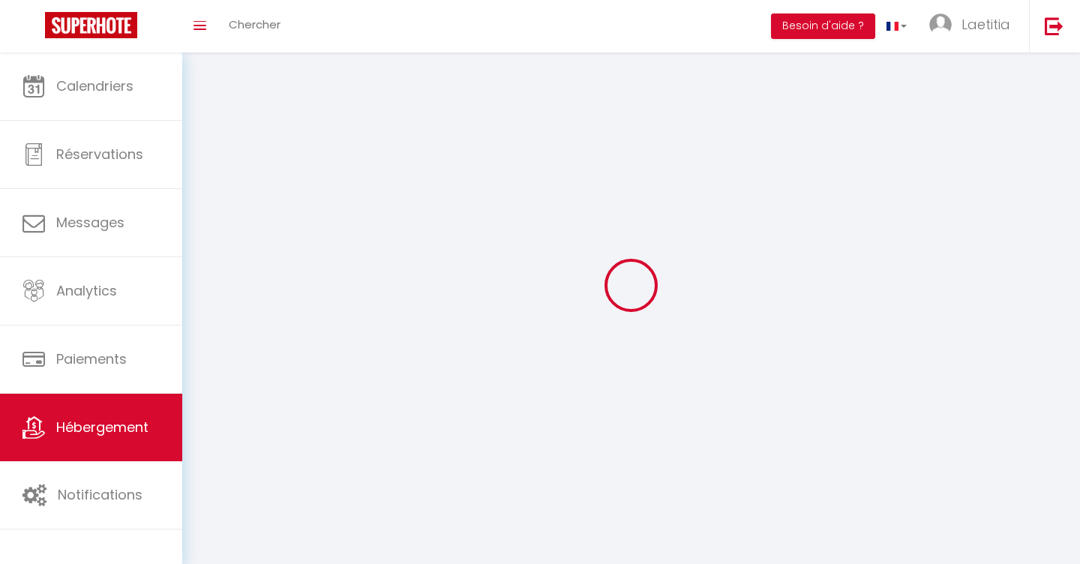
select select
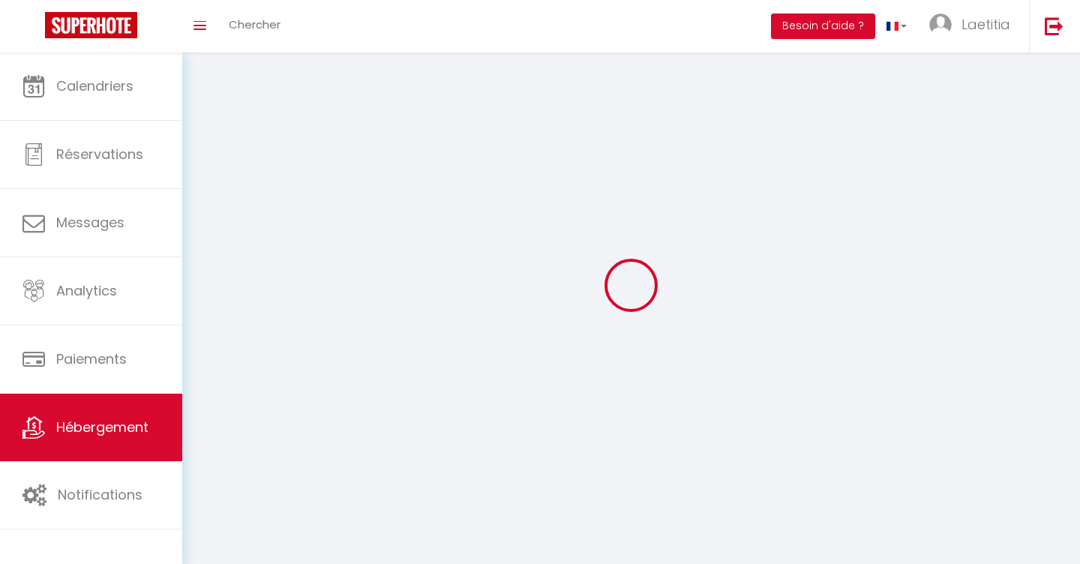
select select
checkbox input "false"
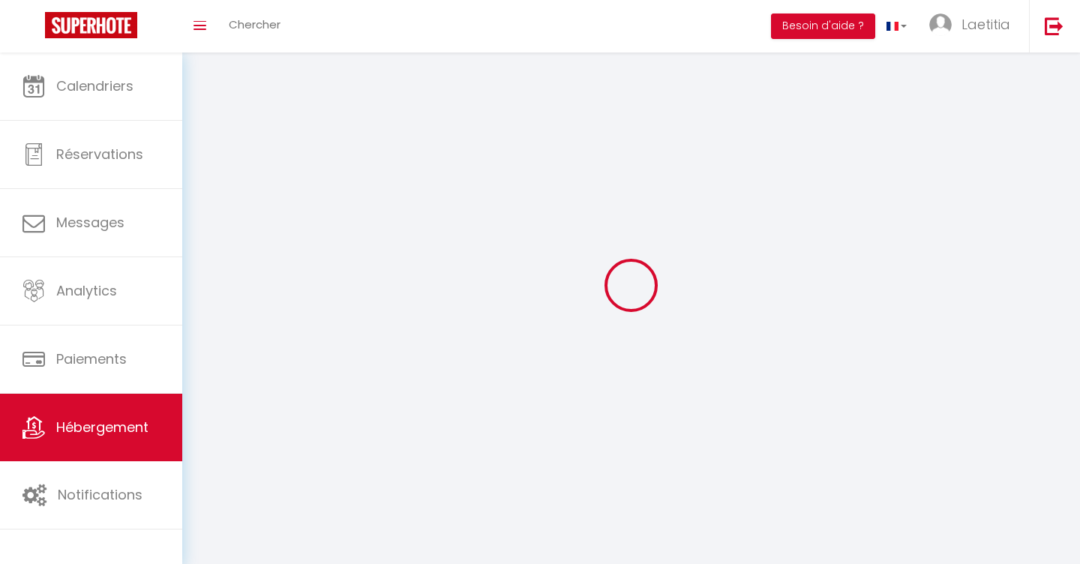
checkbox input "false"
select select
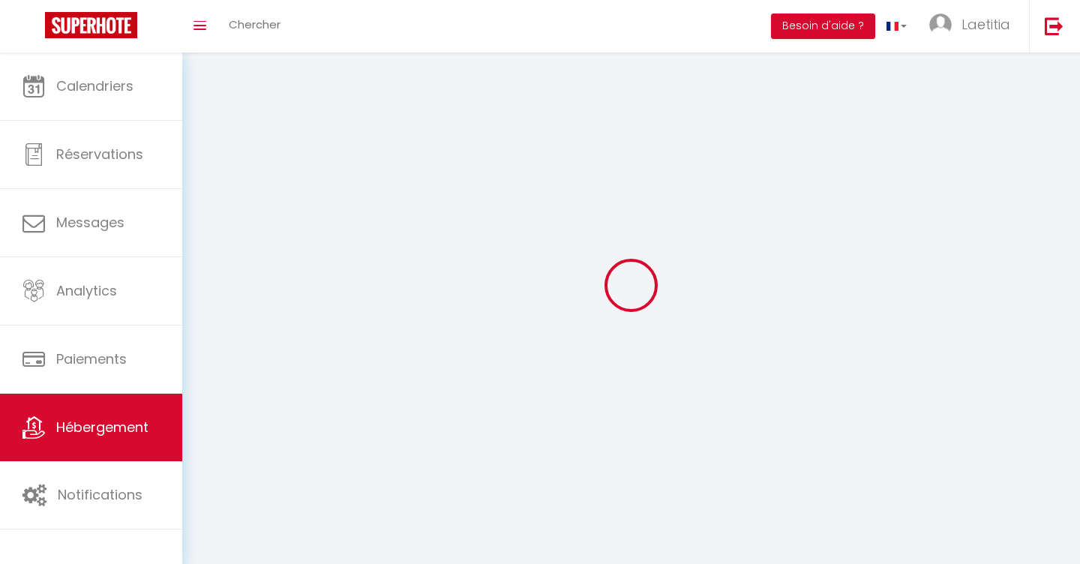
select select
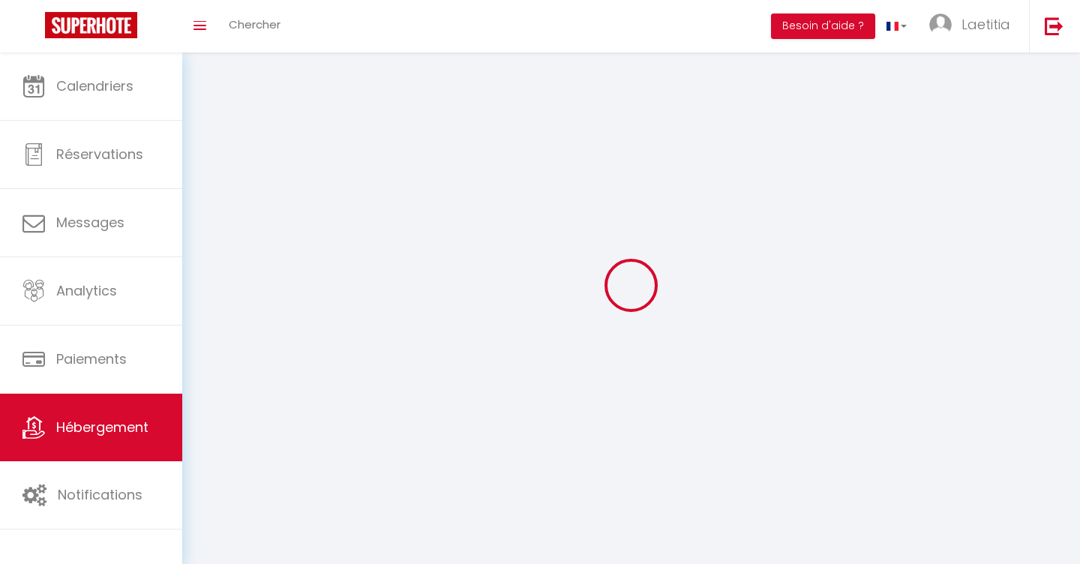
select select
checkbox input "false"
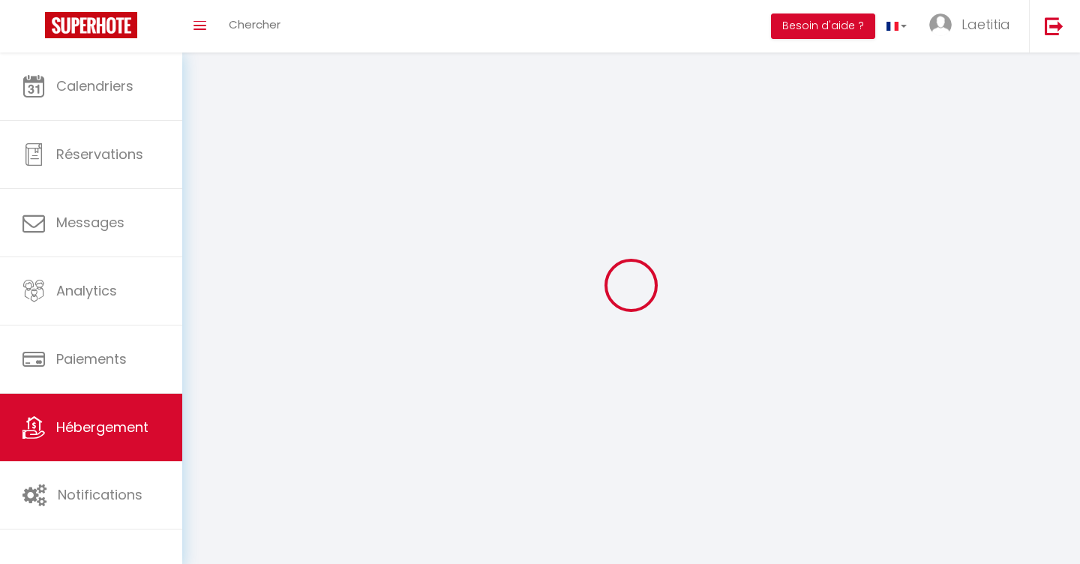
select select
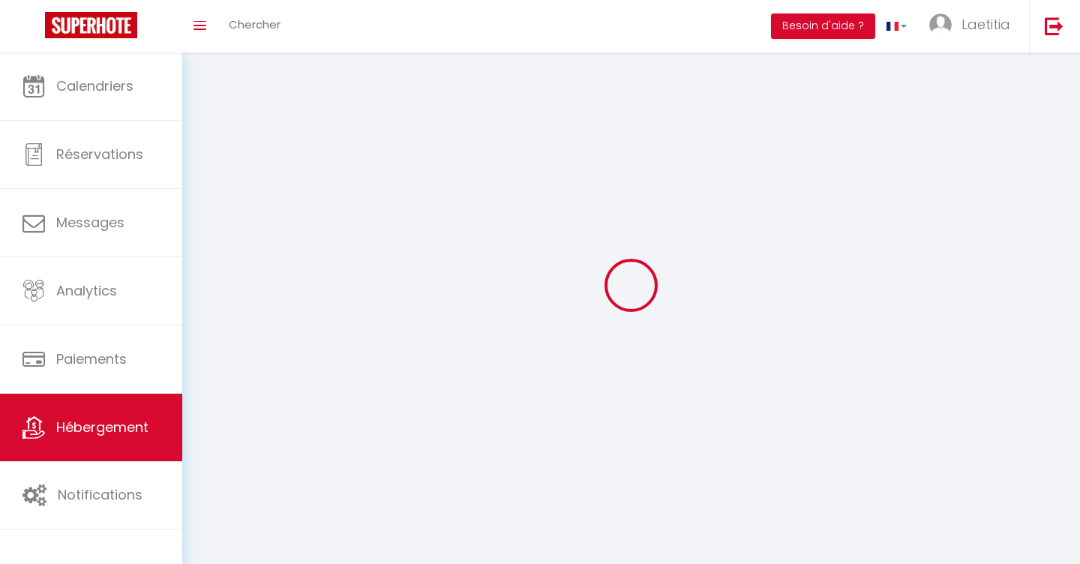
select select
checkbox input "false"
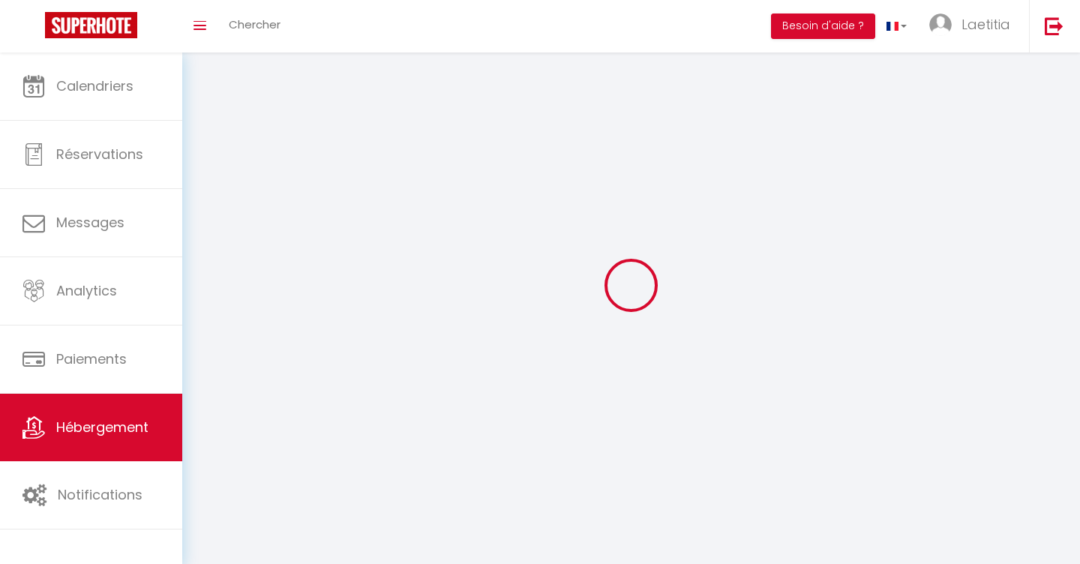
checkbox input "false"
select select
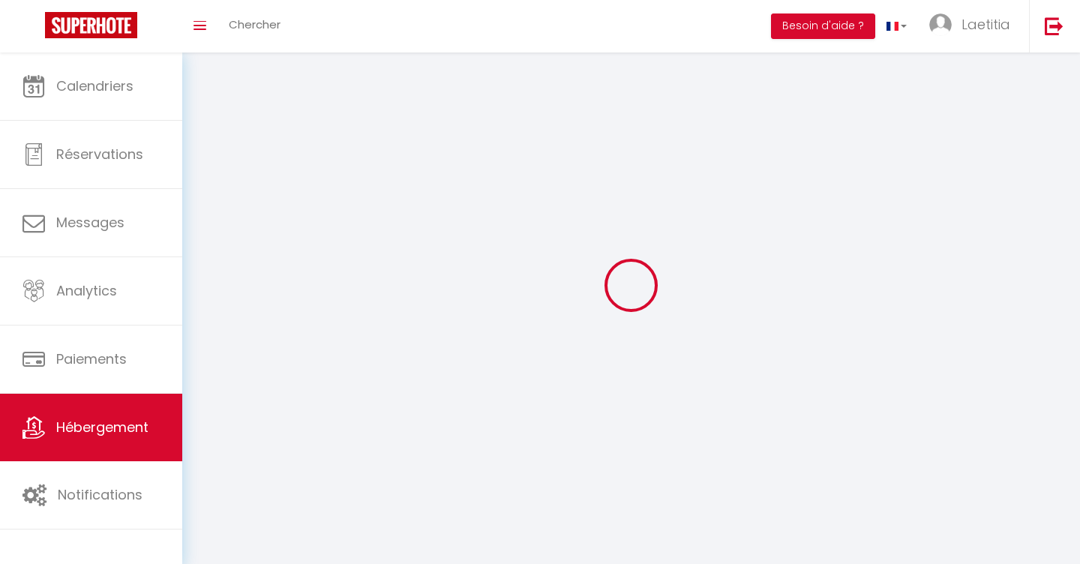
select select
checkbox input "false"
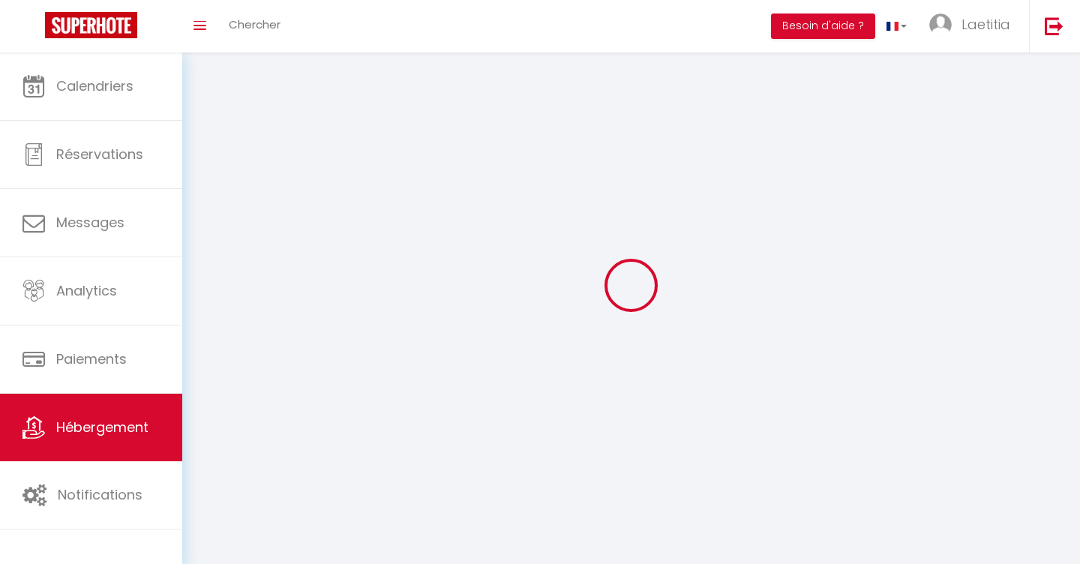
checkbox input "false"
select select
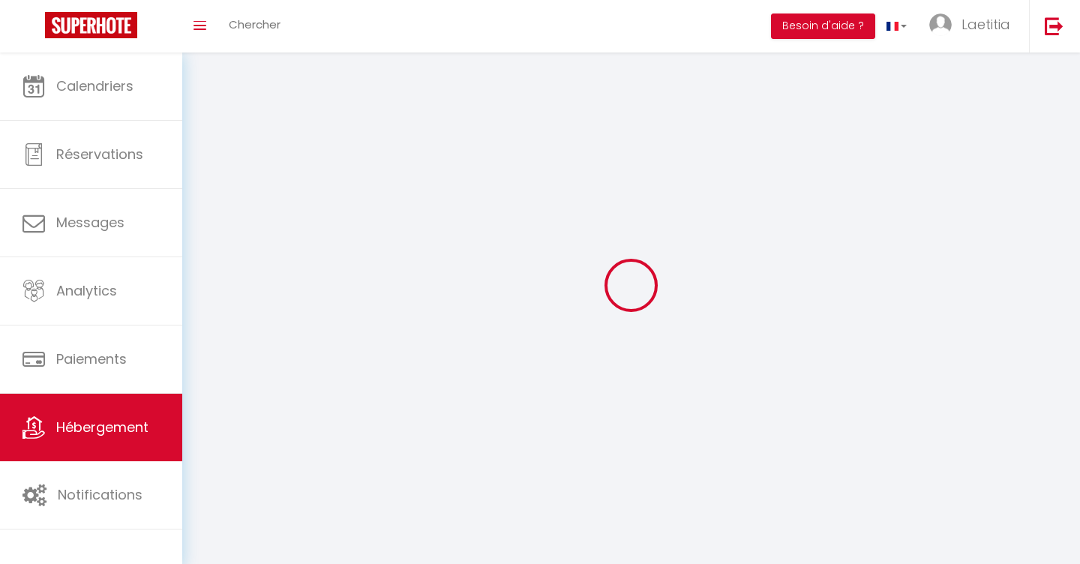
select select
checkbox input "false"
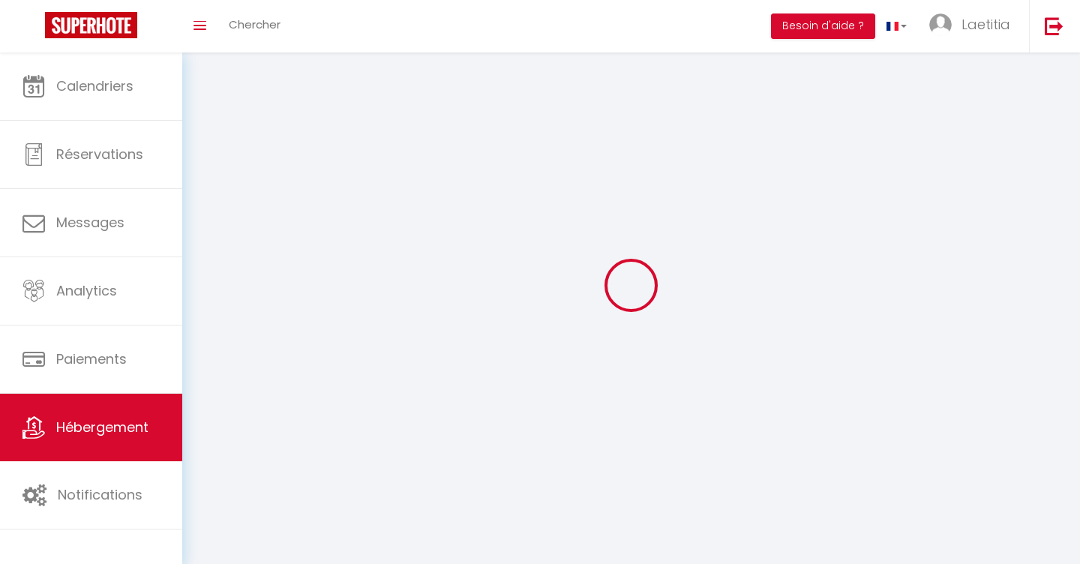
checkbox input "false"
select select
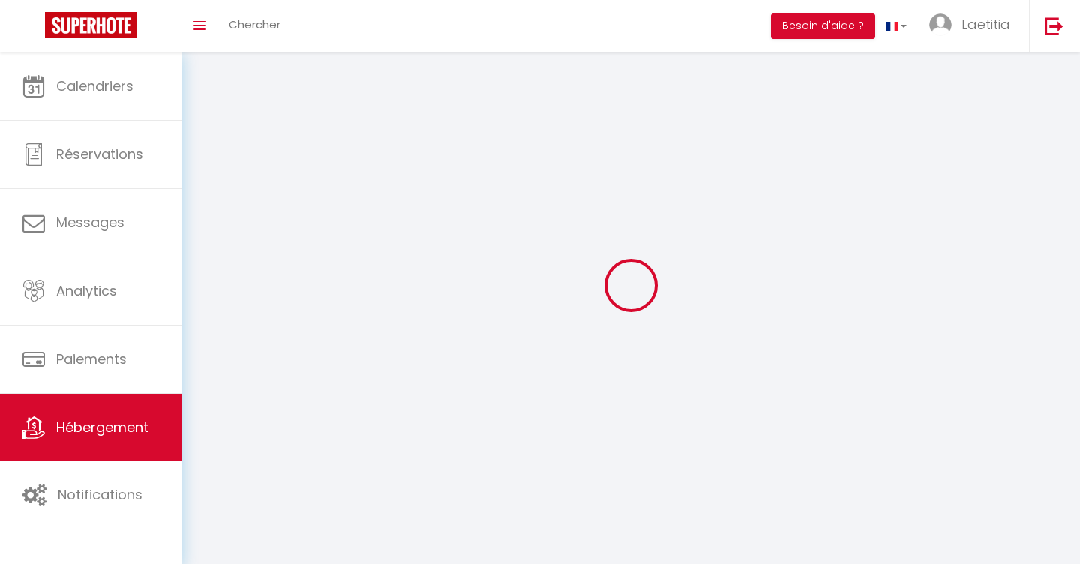
select select "1"
select select
select select "28"
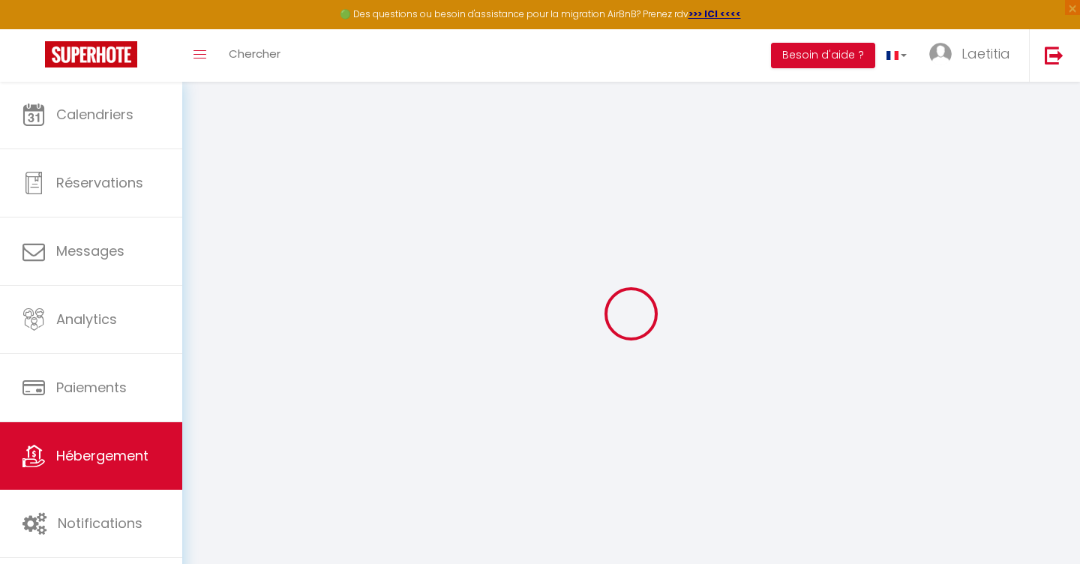
select select
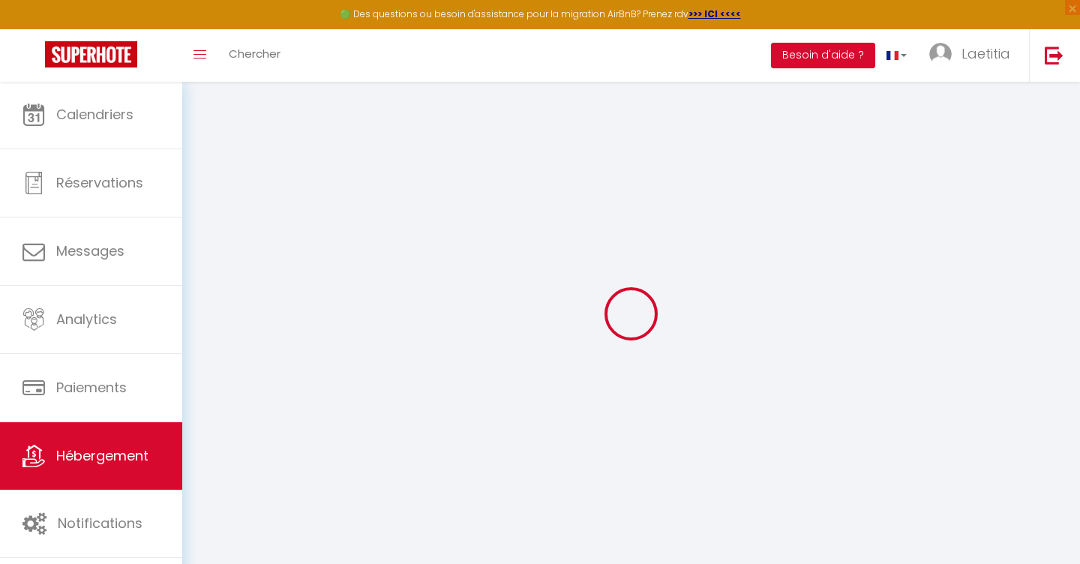
select select
checkbox input "false"
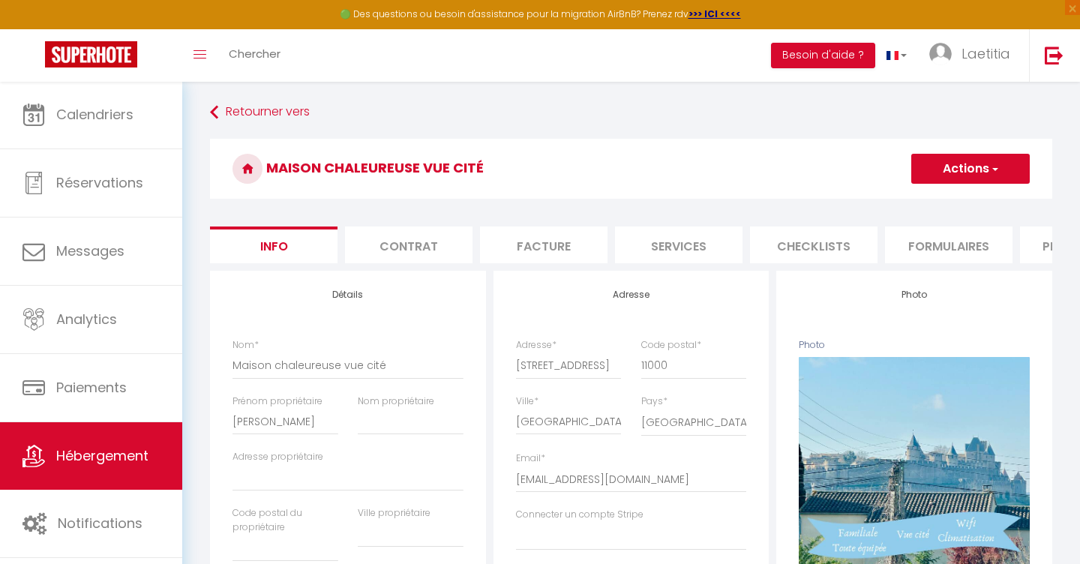
click at [947, 162] on button "Actions" at bounding box center [970, 169] width 119 height 30
click at [914, 243] on link "Supprimer" at bounding box center [949, 241] width 161 height 20
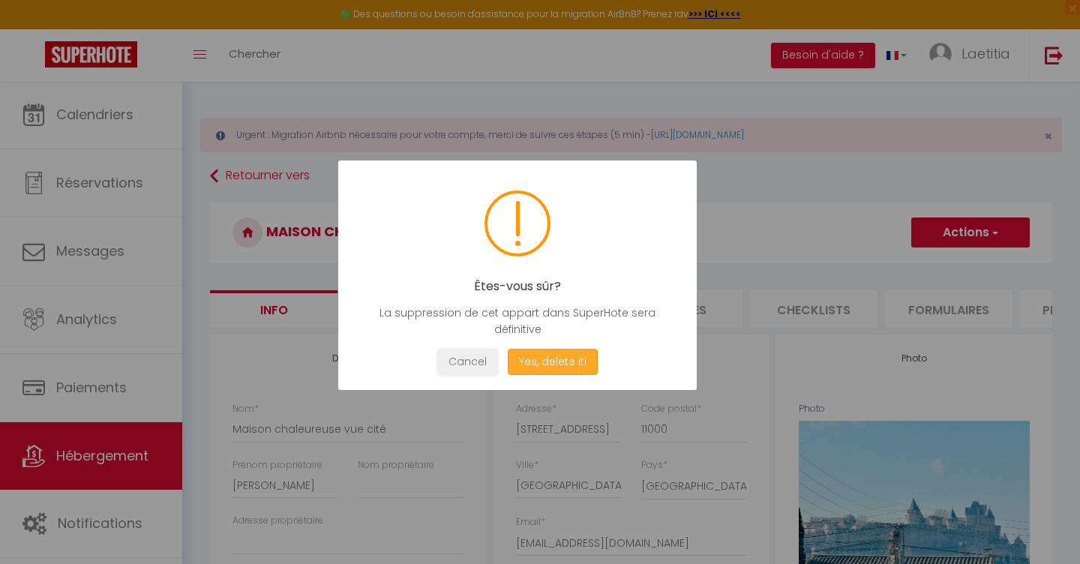
click at [557, 365] on button "Yes, delete it!" at bounding box center [553, 362] width 90 height 26
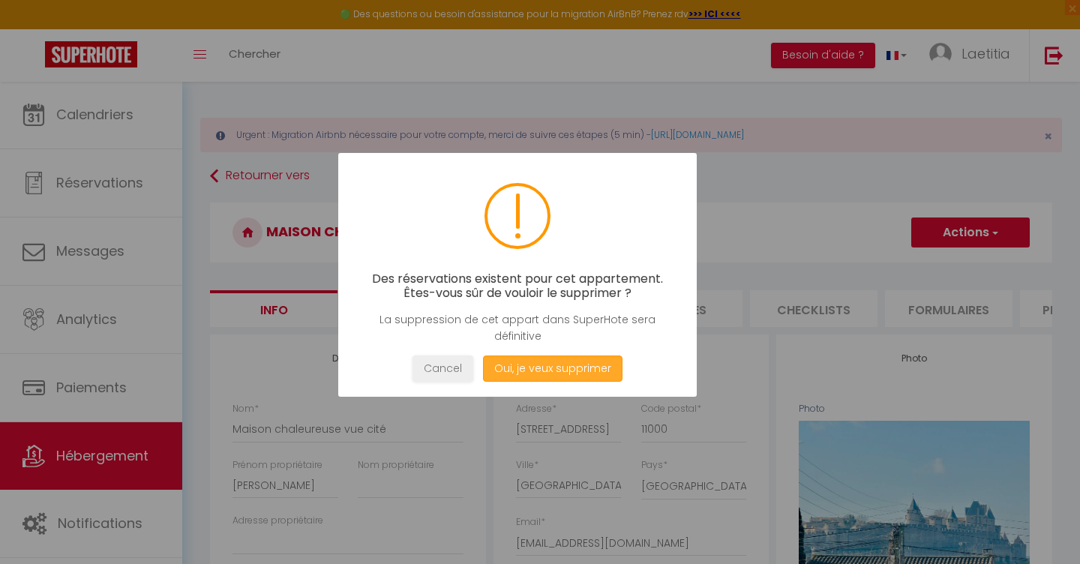
click at [557, 365] on button "Oui, je veux supprimer" at bounding box center [553, 369] width 140 height 26
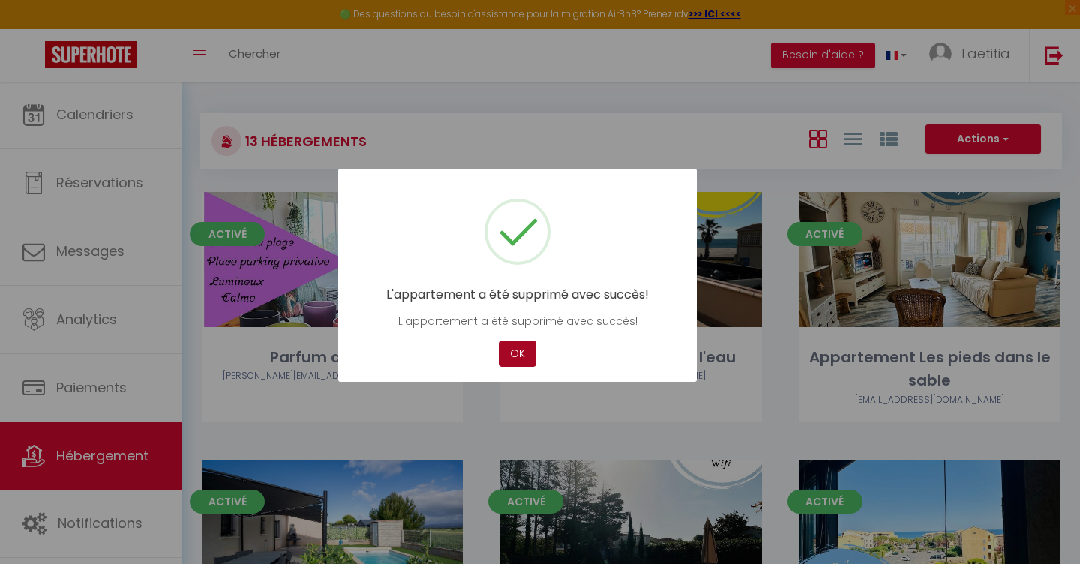
click at [519, 357] on button "OK" at bounding box center [518, 354] width 38 height 26
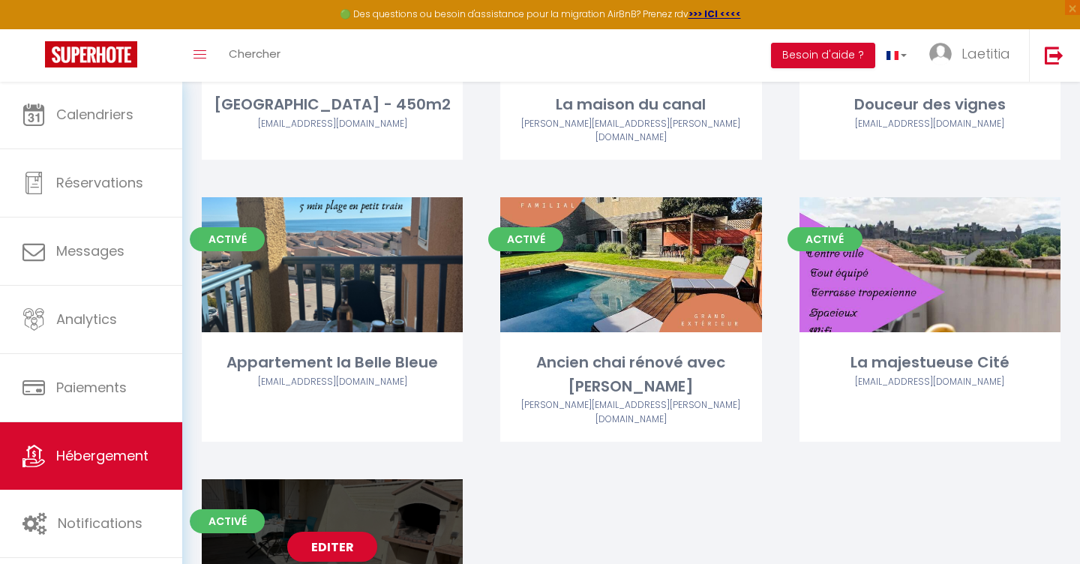
scroll to position [845, 0]
